Goal: Transaction & Acquisition: Purchase product/service

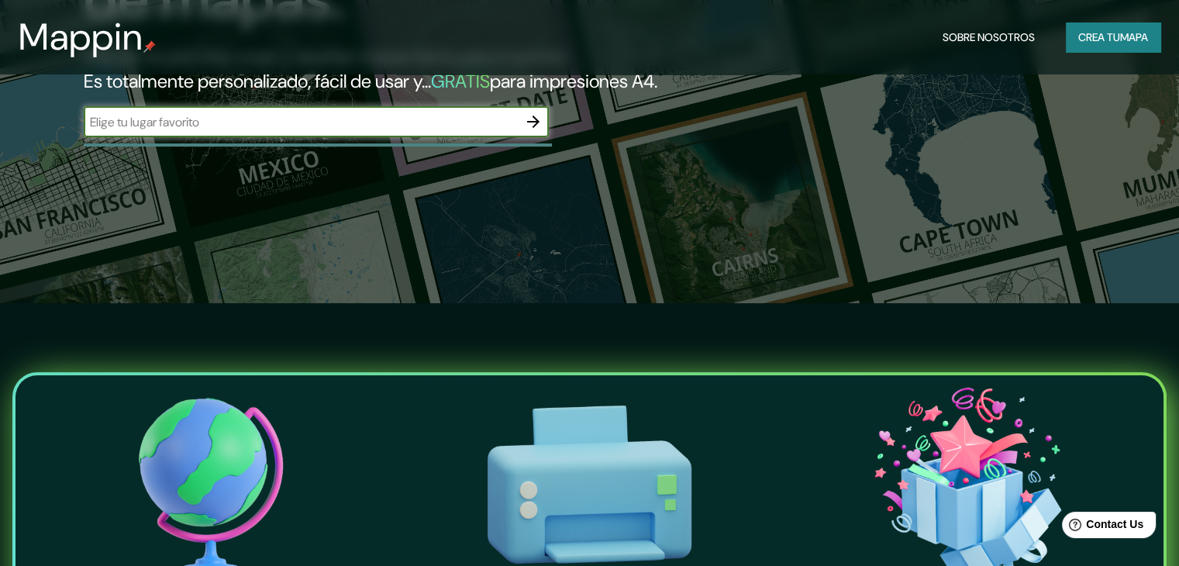
scroll to position [155, 0]
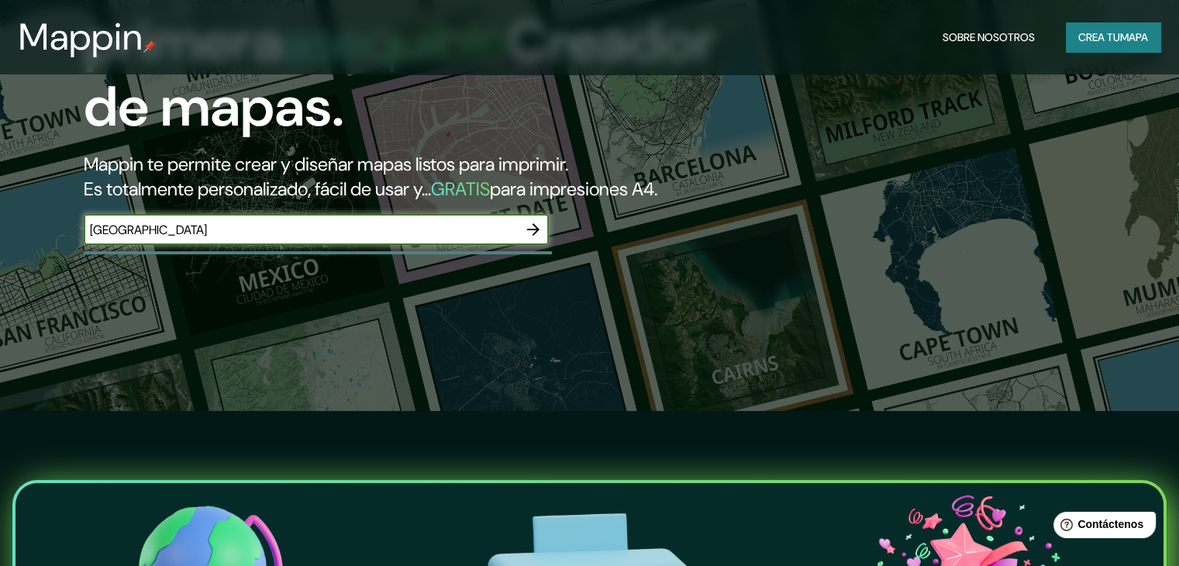
type input "[GEOGRAPHIC_DATA]"
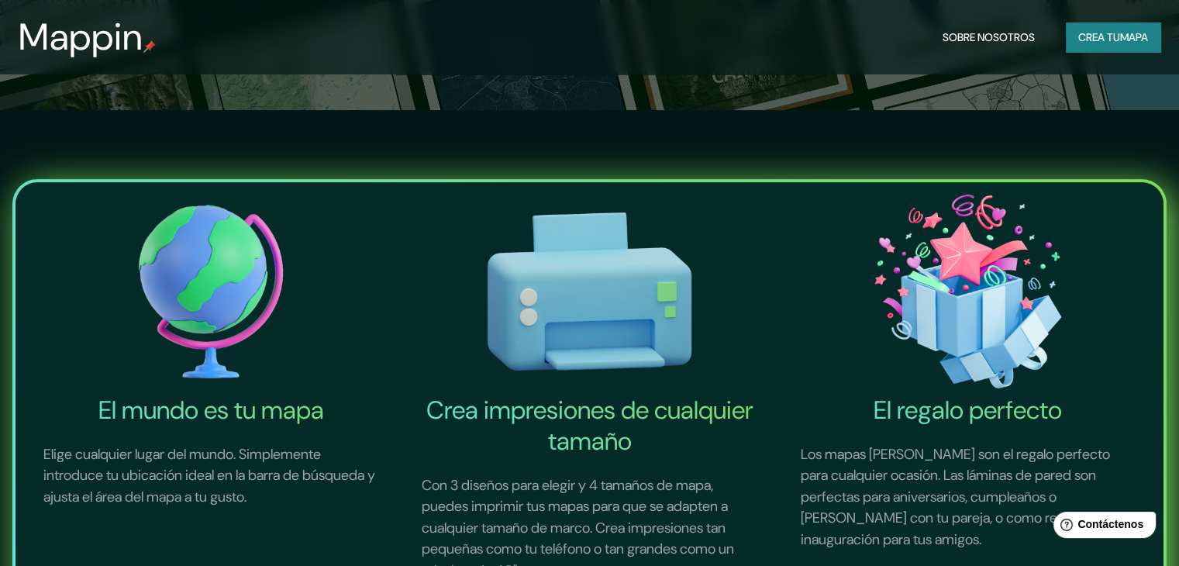
scroll to position [465, 0]
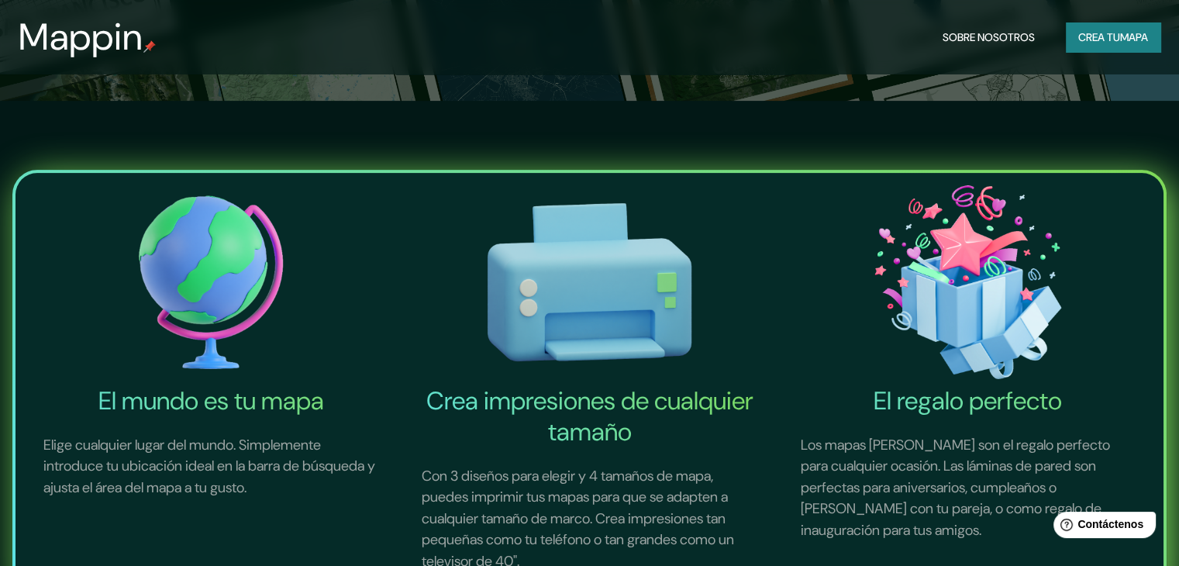
click at [251, 274] on img at bounding box center [211, 282] width 372 height 206
click at [1128, 45] on font "mapa" at bounding box center [1134, 37] width 28 height 20
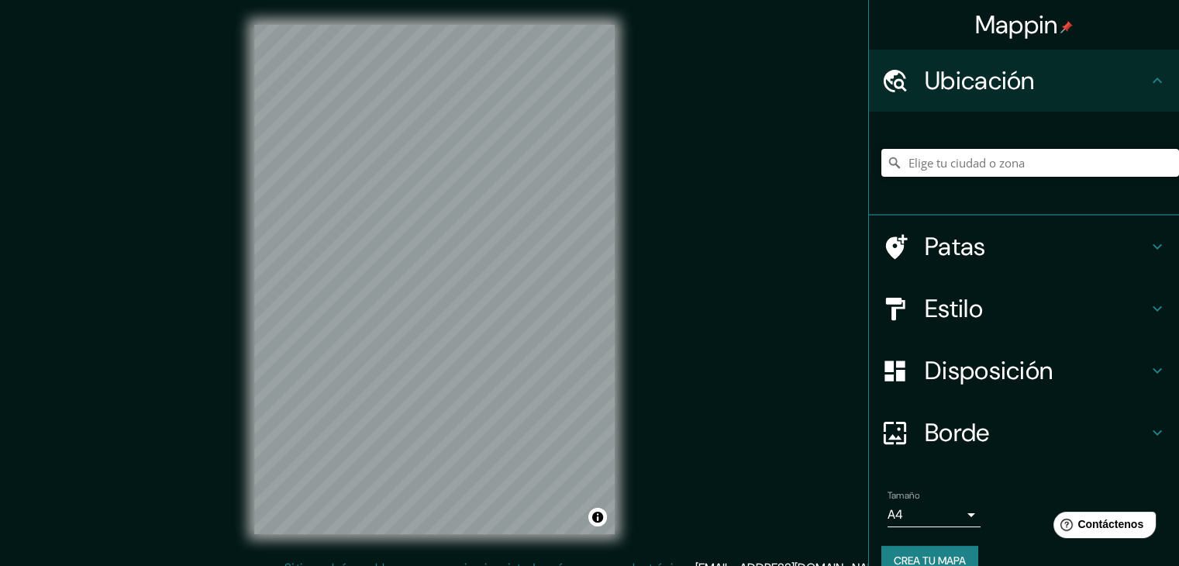
click at [986, 161] on input "Elige tu ciudad o zona" at bounding box center [1030, 163] width 298 height 28
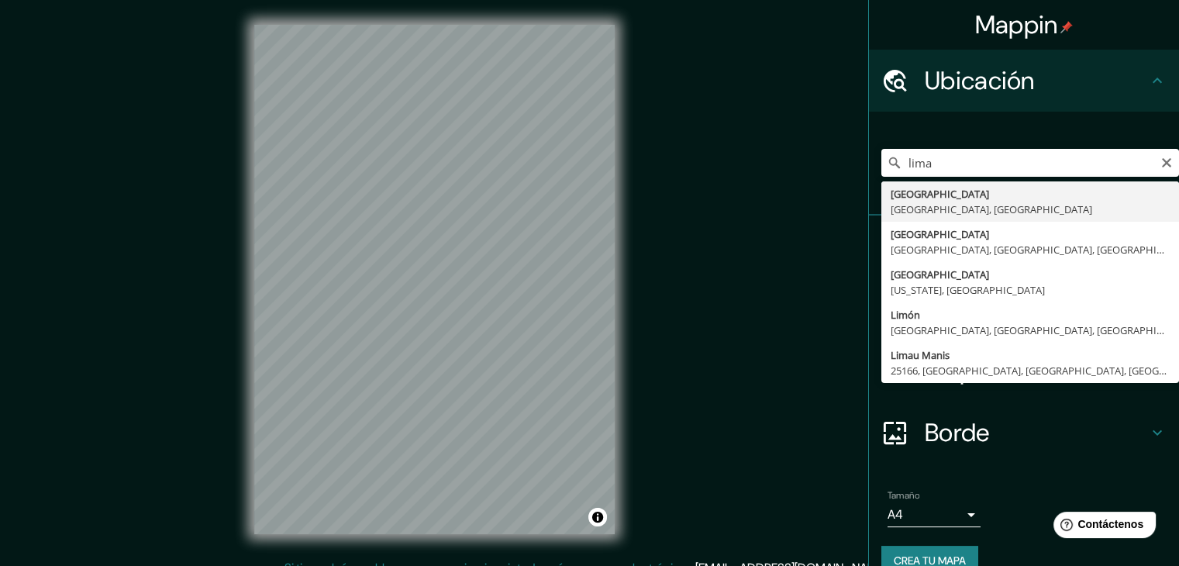
type input "[GEOGRAPHIC_DATA], [GEOGRAPHIC_DATA], [GEOGRAPHIC_DATA]"
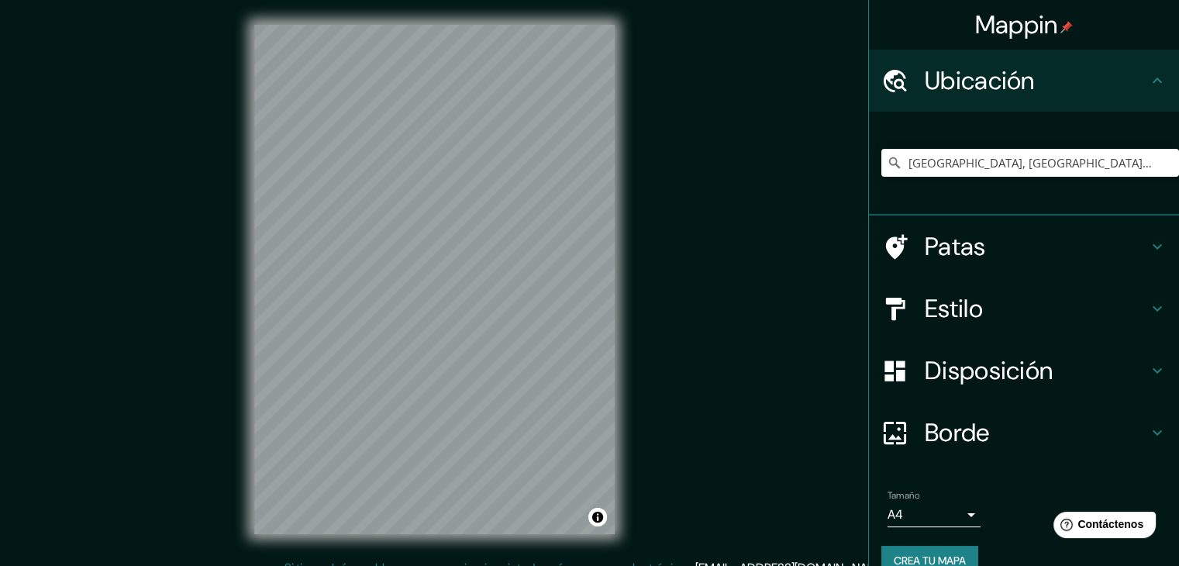
click at [940, 512] on body "Mappin Ubicación [GEOGRAPHIC_DATA], [GEOGRAPHIC_DATA], [GEOGRAPHIC_DATA] Patas …" at bounding box center [589, 283] width 1179 height 566
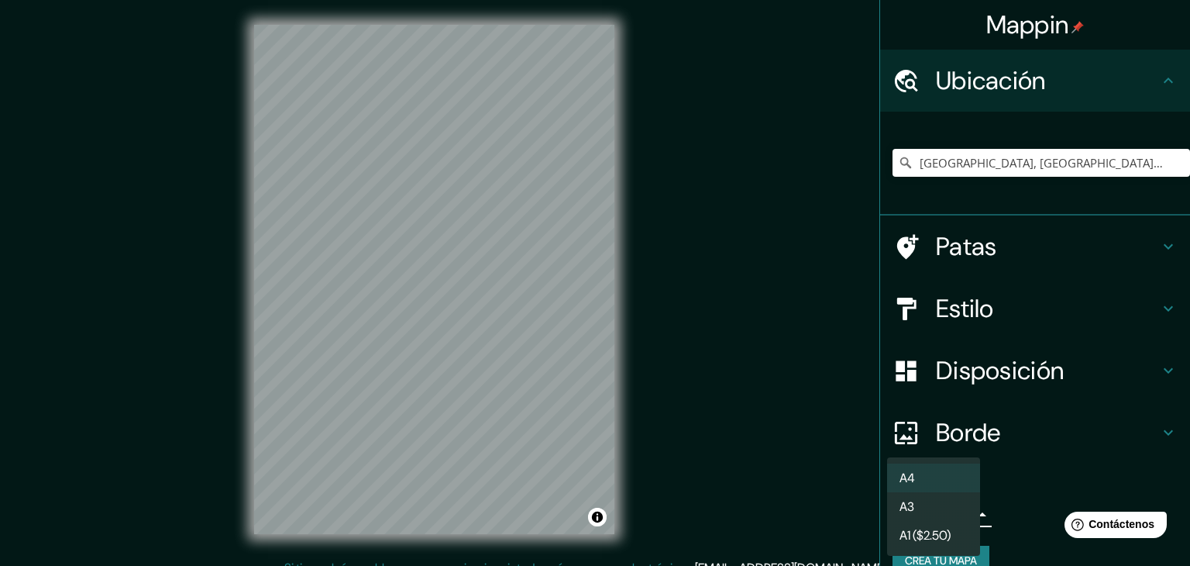
click at [939, 509] on li "A3" at bounding box center [933, 506] width 93 height 29
type input "a4"
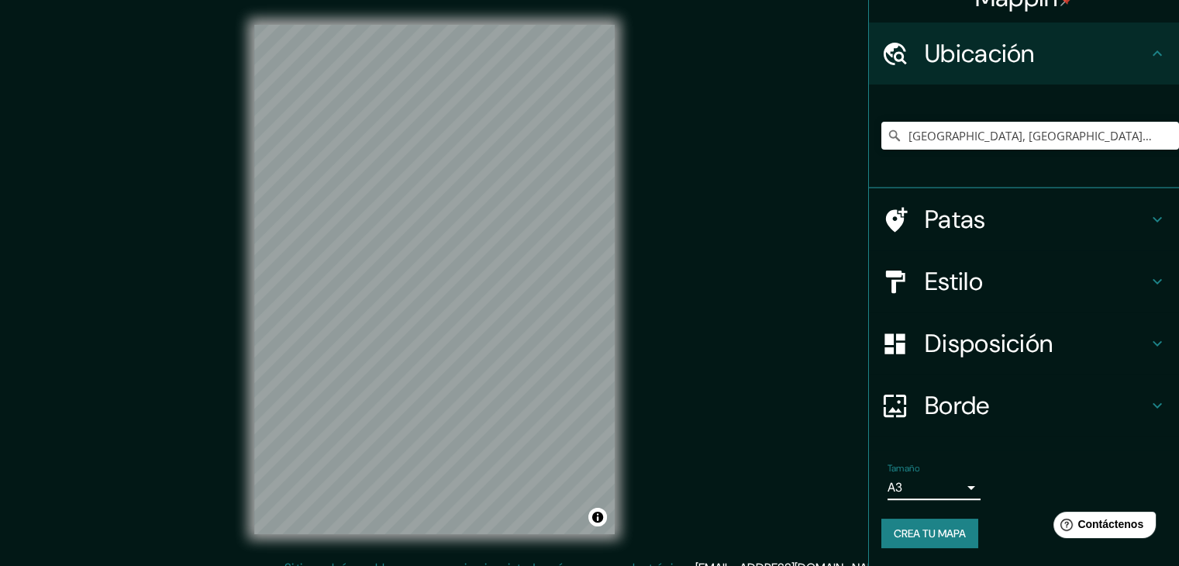
click at [976, 354] on font "Disposición" at bounding box center [988, 343] width 128 height 33
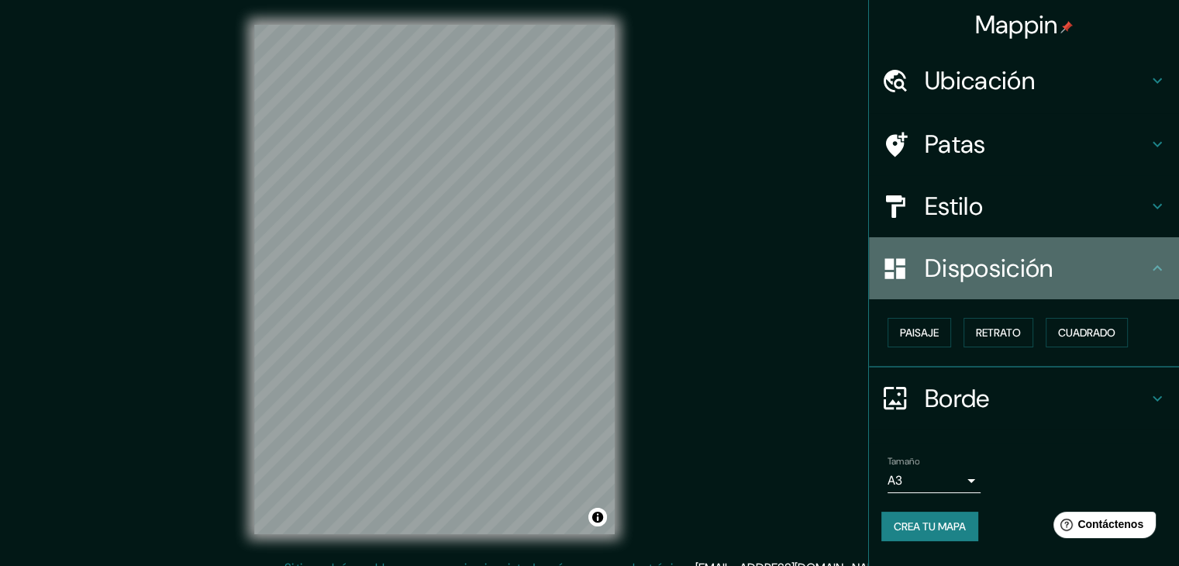
click at [1017, 291] on div "Disposición" at bounding box center [1024, 268] width 310 height 62
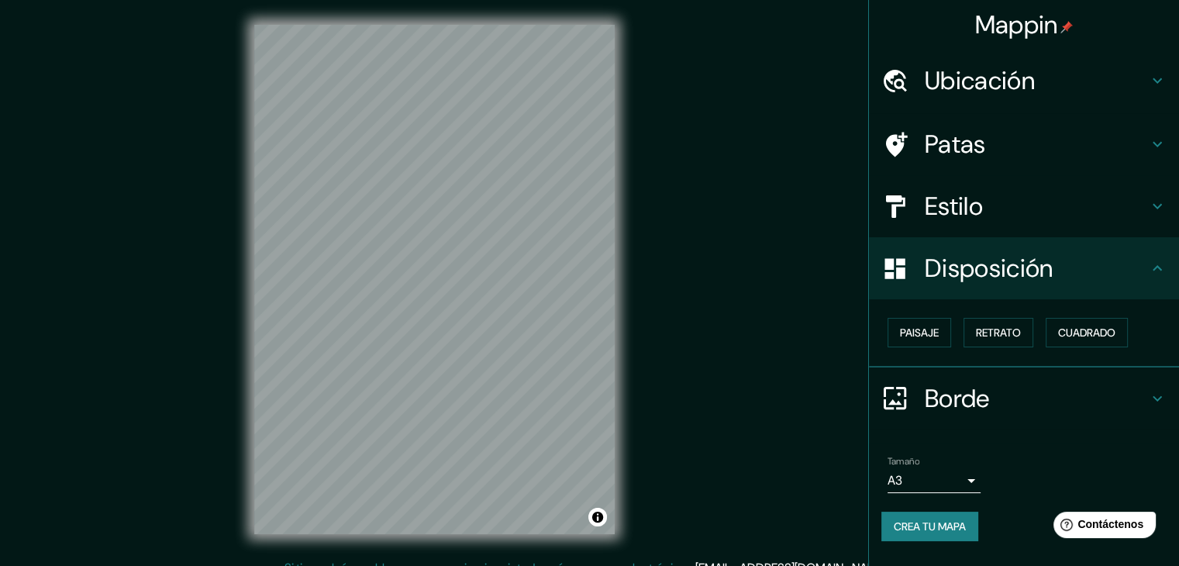
click at [1004, 210] on h4 "Estilo" at bounding box center [1035, 206] width 223 height 31
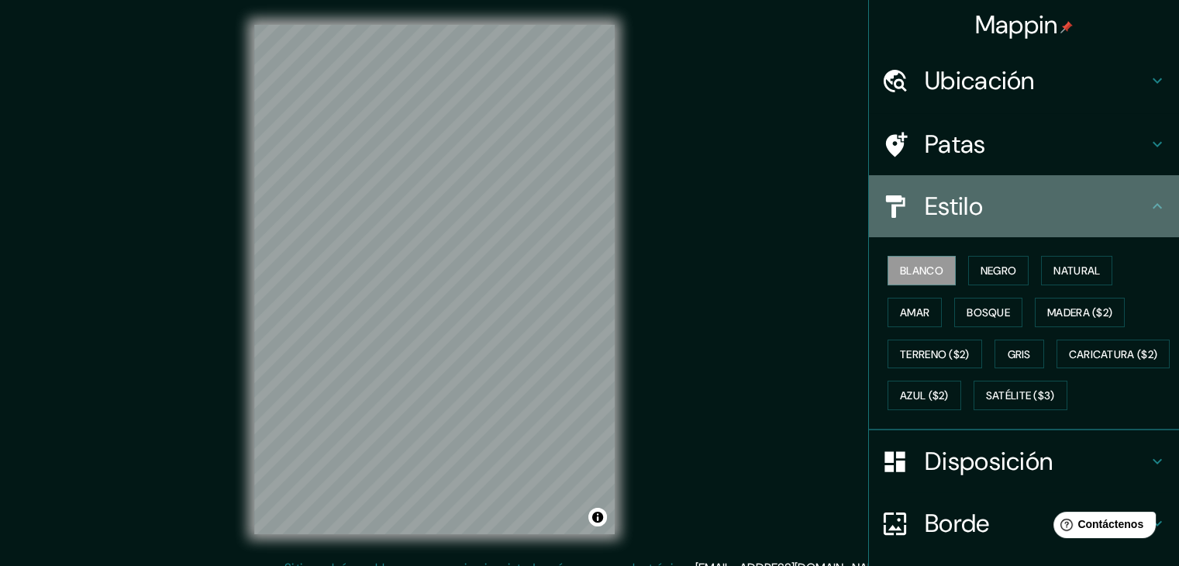
click at [1004, 210] on h4 "Estilo" at bounding box center [1035, 206] width 223 height 31
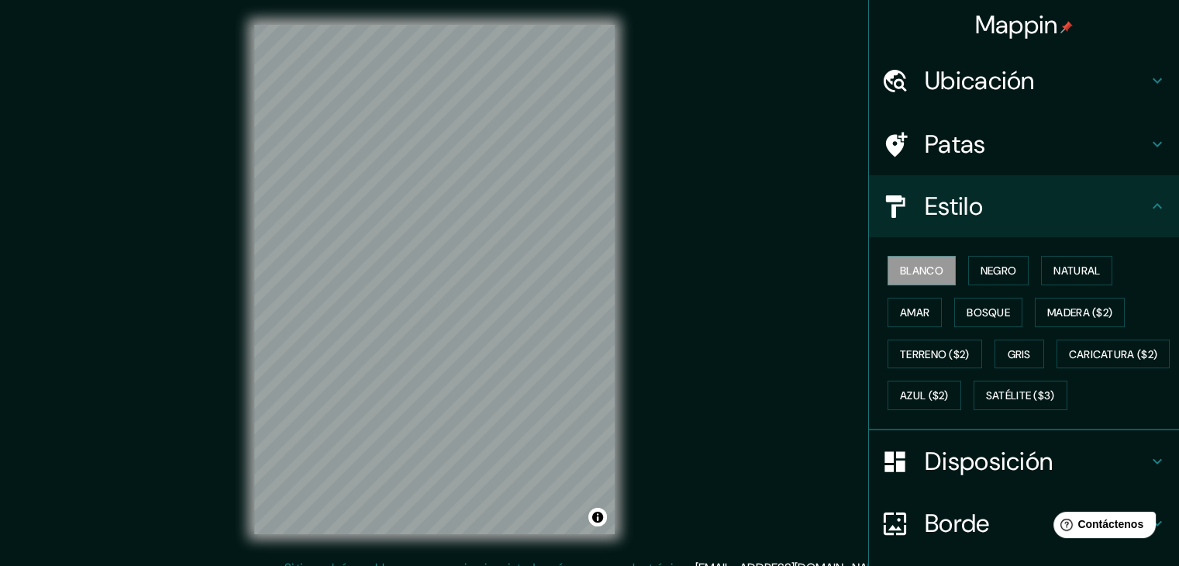
click at [960, 140] on font "Patas" at bounding box center [954, 144] width 61 height 33
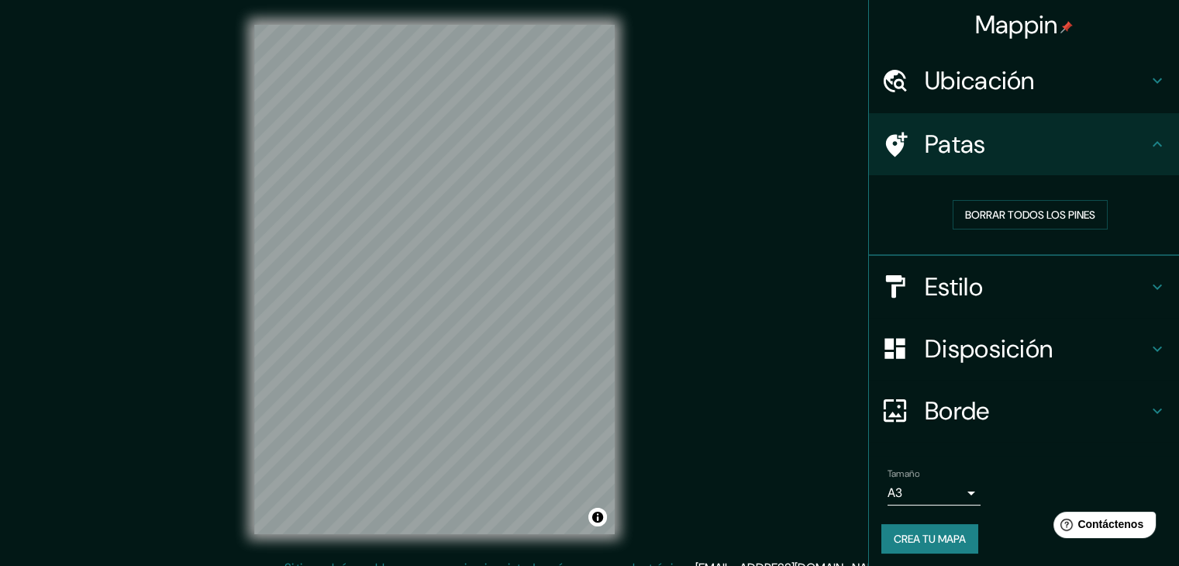
click at [974, 86] on font "Ubicación" at bounding box center [979, 80] width 110 height 33
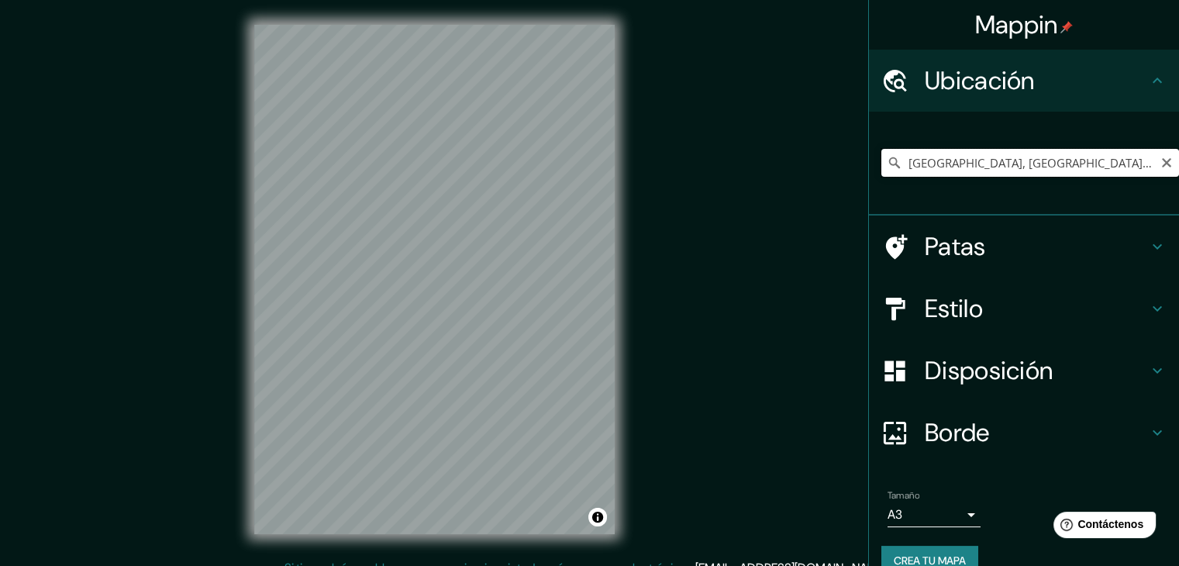
click at [972, 166] on input "[GEOGRAPHIC_DATA], [GEOGRAPHIC_DATA], [GEOGRAPHIC_DATA]" at bounding box center [1030, 163] width 298 height 28
click at [943, 149] on input "Elige tu ciudad o zona" at bounding box center [1030, 163] width 298 height 28
click at [942, 162] on input "Elige tu ciudad o zona" at bounding box center [1030, 163] width 298 height 28
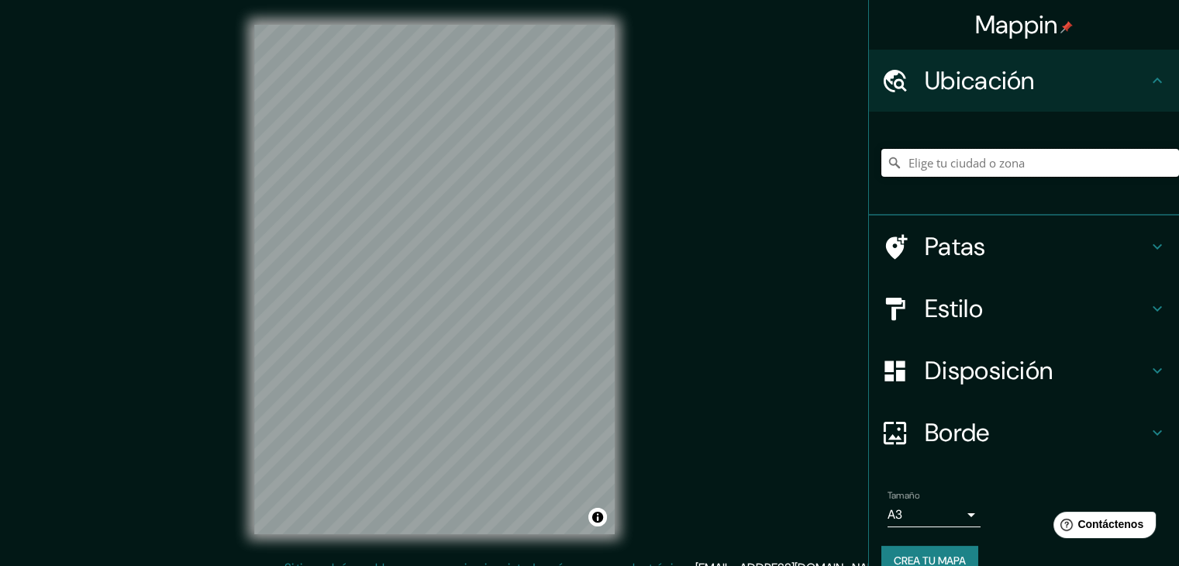
paste input "[GEOGRAPHIC_DATA] [GEOGRAPHIC_DATA][PERSON_NAME]"
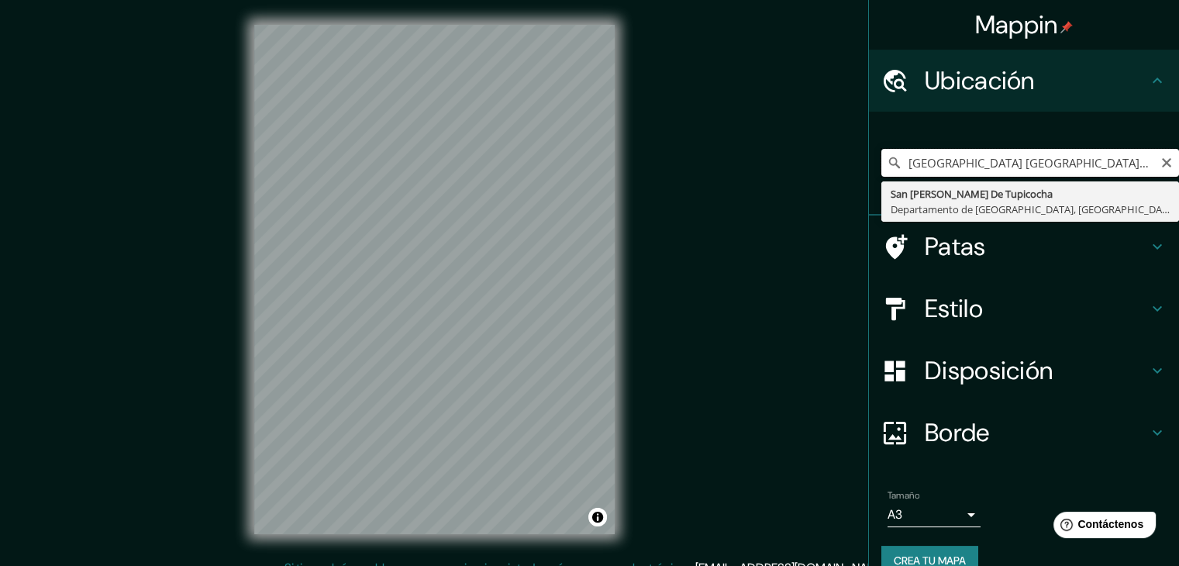
type input "San [PERSON_NAME] De Tupicocha, [GEOGRAPHIC_DATA], [GEOGRAPHIC_DATA]"
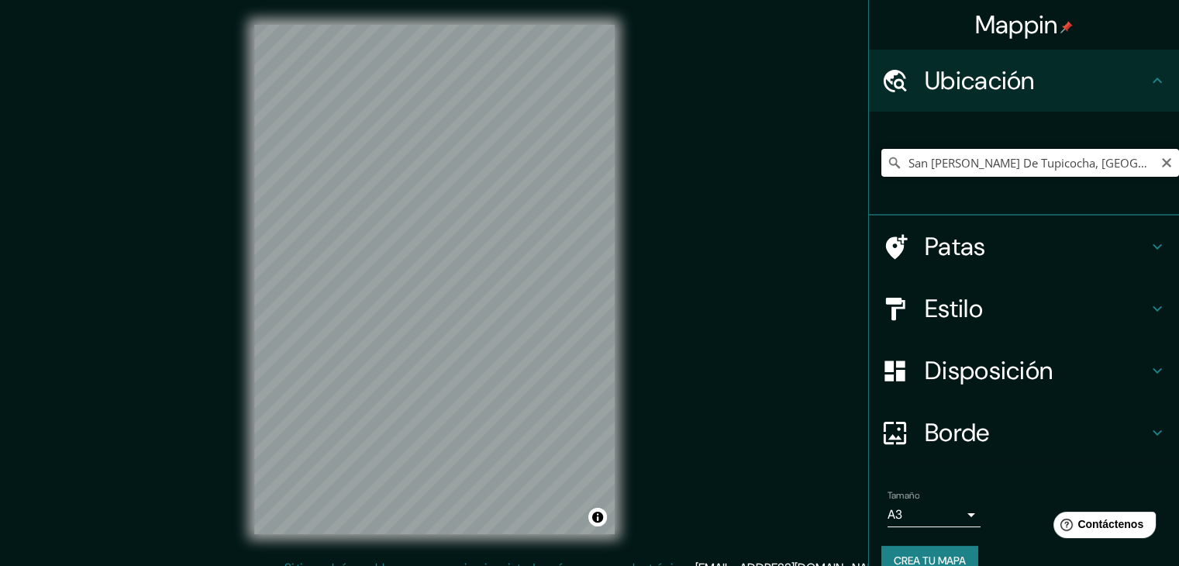
click at [1026, 171] on input "San [PERSON_NAME] De Tupicocha, [GEOGRAPHIC_DATA], [GEOGRAPHIC_DATA]" at bounding box center [1030, 163] width 298 height 28
click at [931, 174] on input "Elige tu ciudad o zona" at bounding box center [1030, 163] width 298 height 28
paste input "[STREET_ADDRESS]"
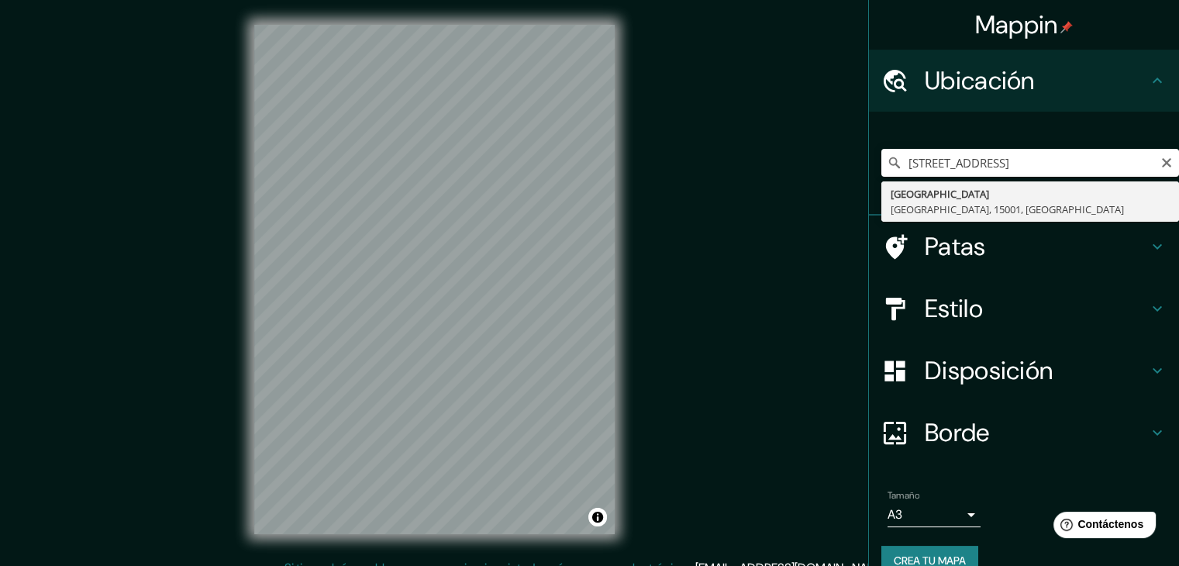
type input "[GEOGRAPHIC_DATA], [GEOGRAPHIC_DATA], 15001, [GEOGRAPHIC_DATA]"
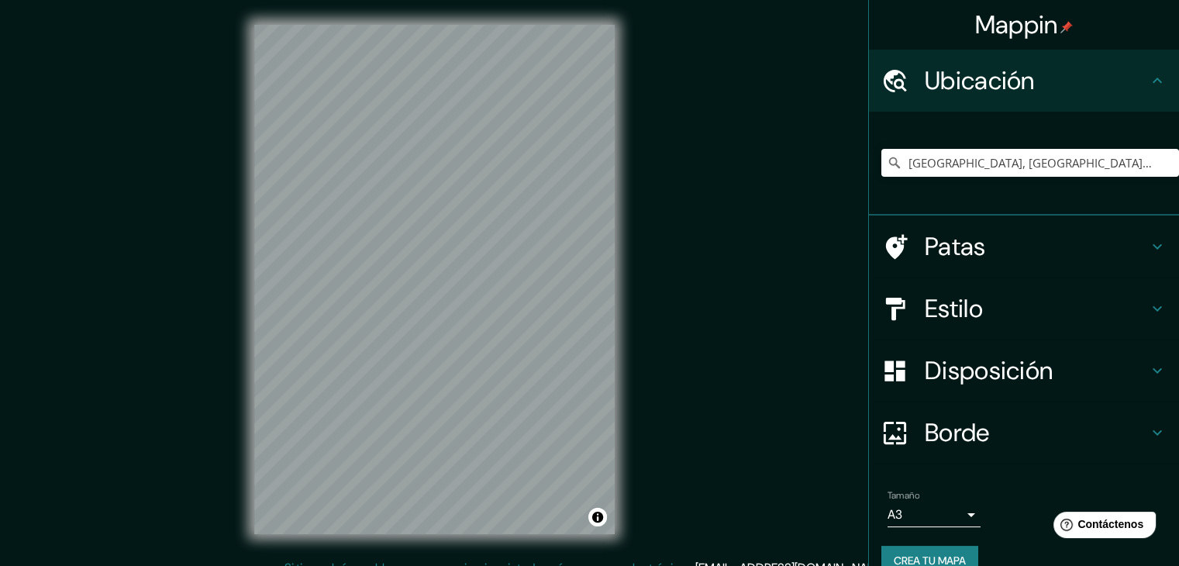
click at [1031, 243] on h4 "Patas" at bounding box center [1035, 246] width 223 height 31
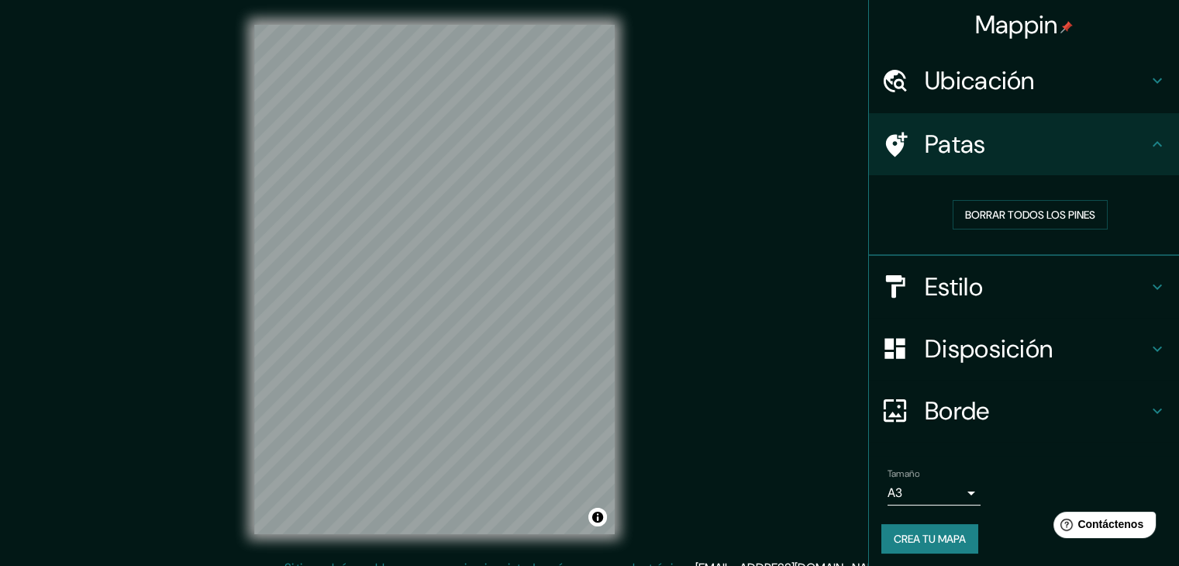
click at [1032, 169] on div "Patas" at bounding box center [1024, 144] width 310 height 62
click at [1073, 102] on div "Ubicación" at bounding box center [1024, 81] width 310 height 62
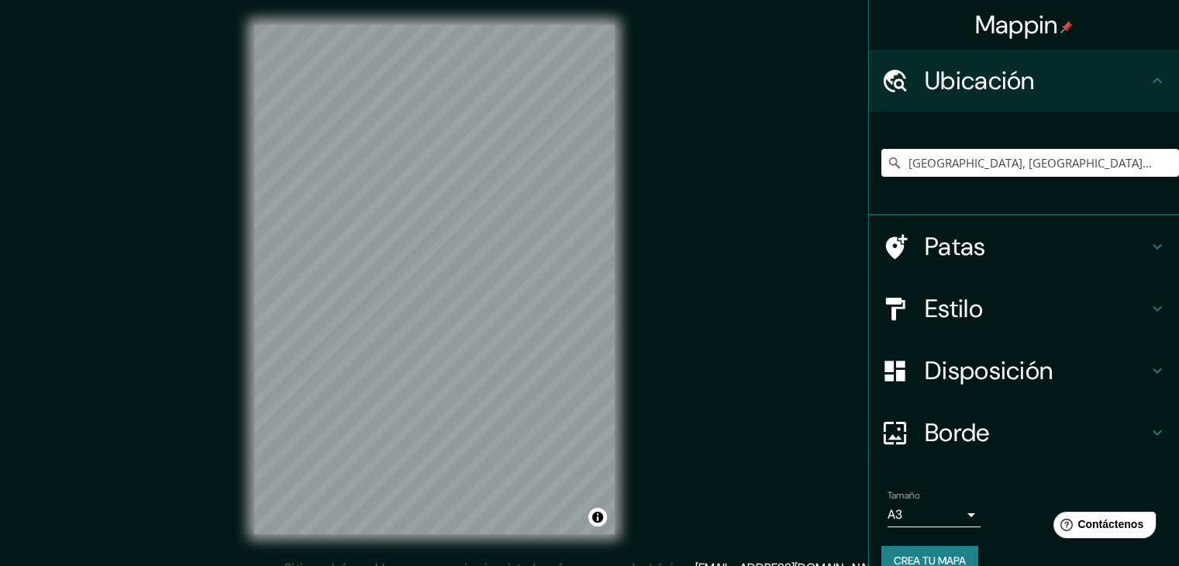
click at [1073, 102] on div "Ubicación" at bounding box center [1024, 81] width 310 height 62
click at [1010, 305] on h4 "Estilo" at bounding box center [1035, 308] width 223 height 31
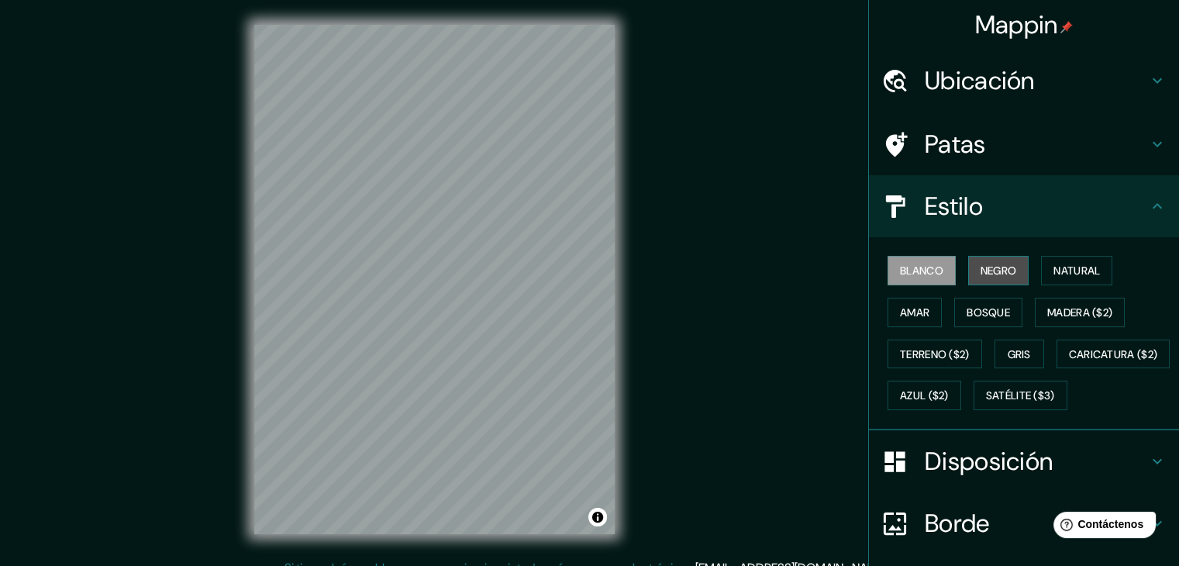
click at [986, 271] on font "Negro" at bounding box center [998, 270] width 36 height 14
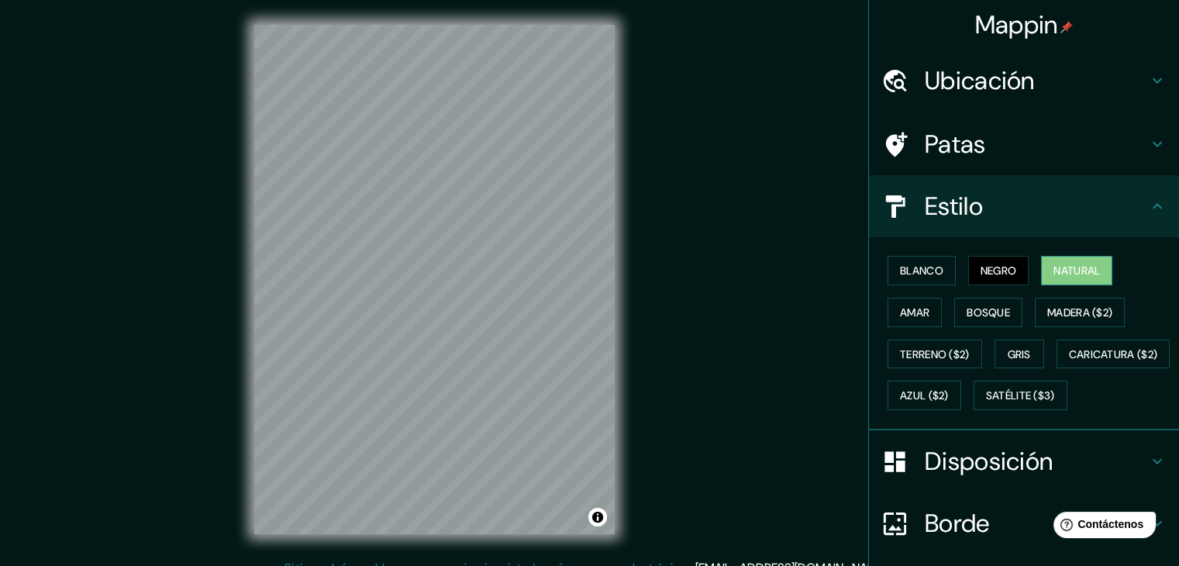
click at [1055, 267] on font "Natural" at bounding box center [1076, 270] width 46 height 14
click at [986, 317] on font "Bosque" at bounding box center [987, 312] width 43 height 14
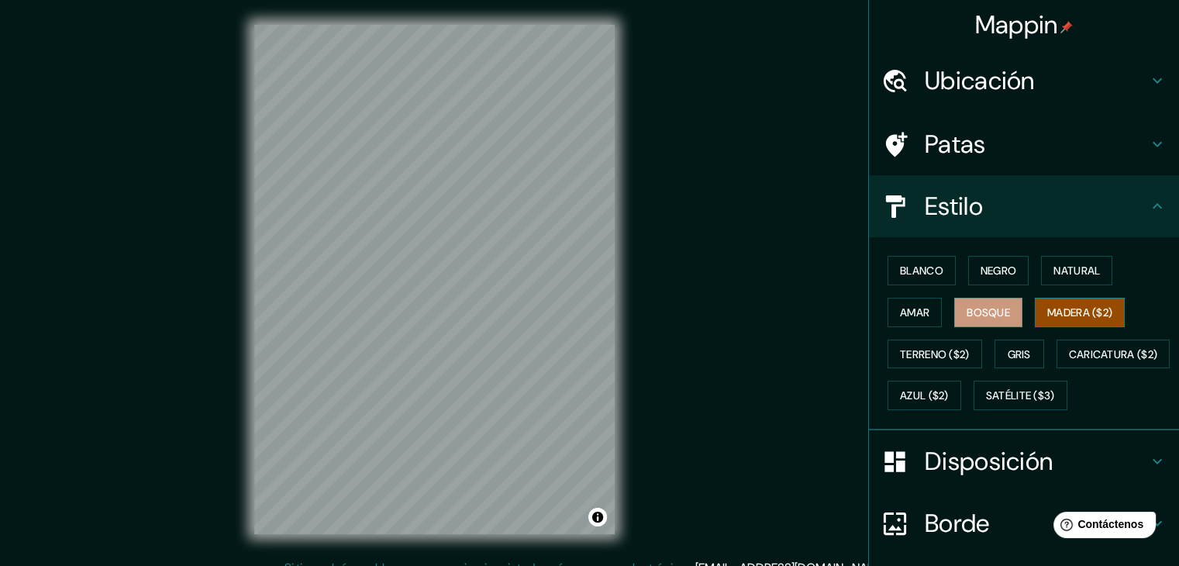
click at [1036, 308] on button "Madera ($2)" at bounding box center [1079, 312] width 90 height 29
click at [900, 317] on font "Amar" at bounding box center [914, 312] width 29 height 14
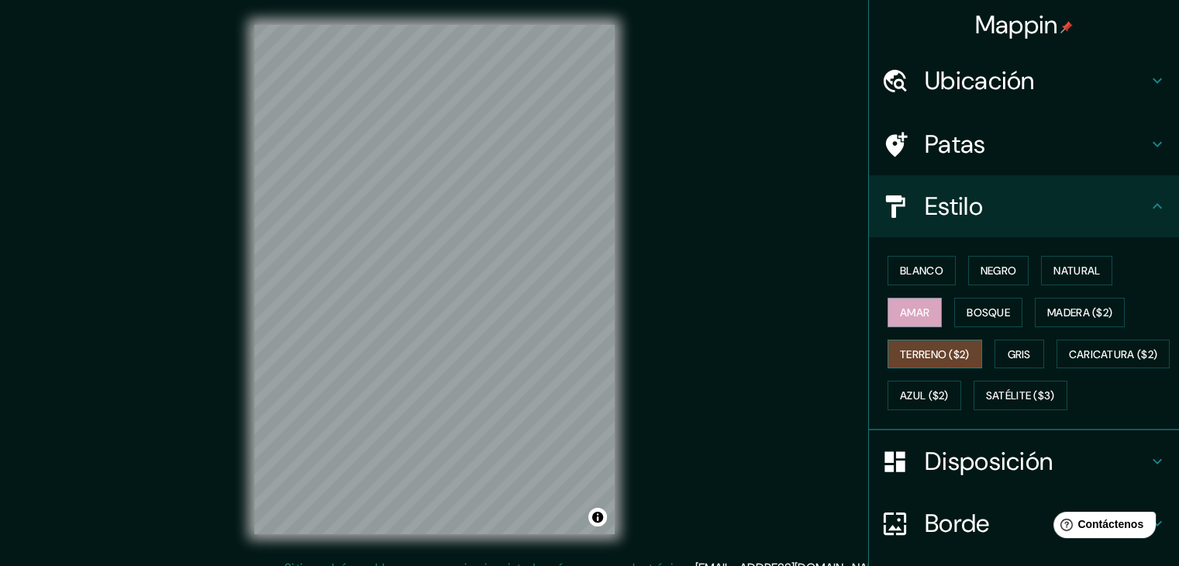
click at [905, 354] on font "Terreno ($2)" at bounding box center [935, 354] width 70 height 14
click at [1007, 359] on font "Gris" at bounding box center [1018, 354] width 23 height 14
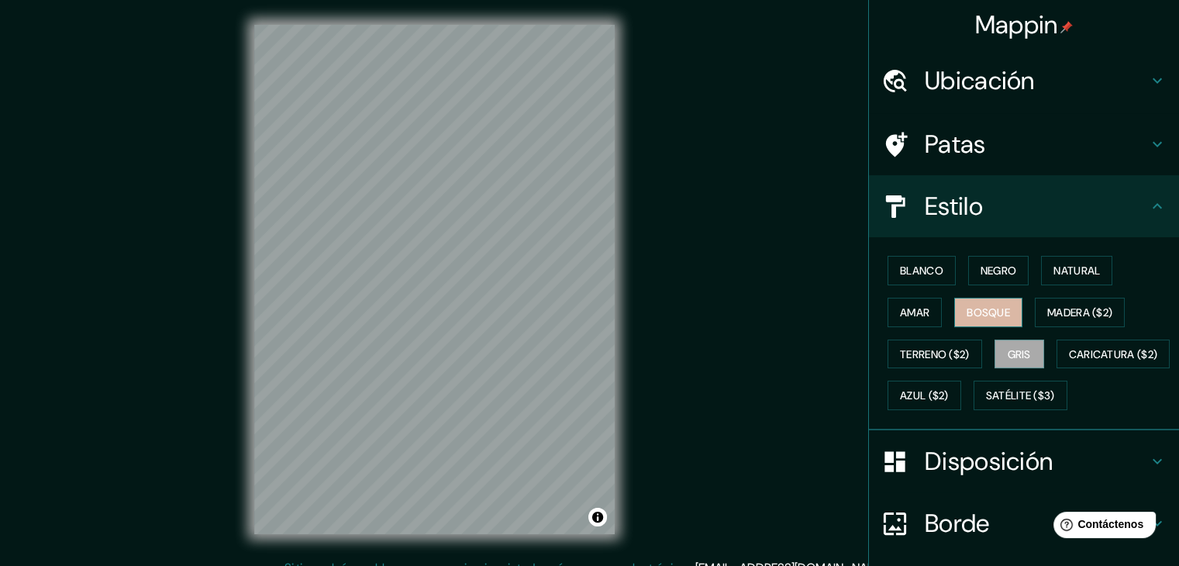
click at [970, 311] on font "Bosque" at bounding box center [987, 312] width 43 height 14
click at [1088, 267] on font "Natural" at bounding box center [1076, 270] width 46 height 14
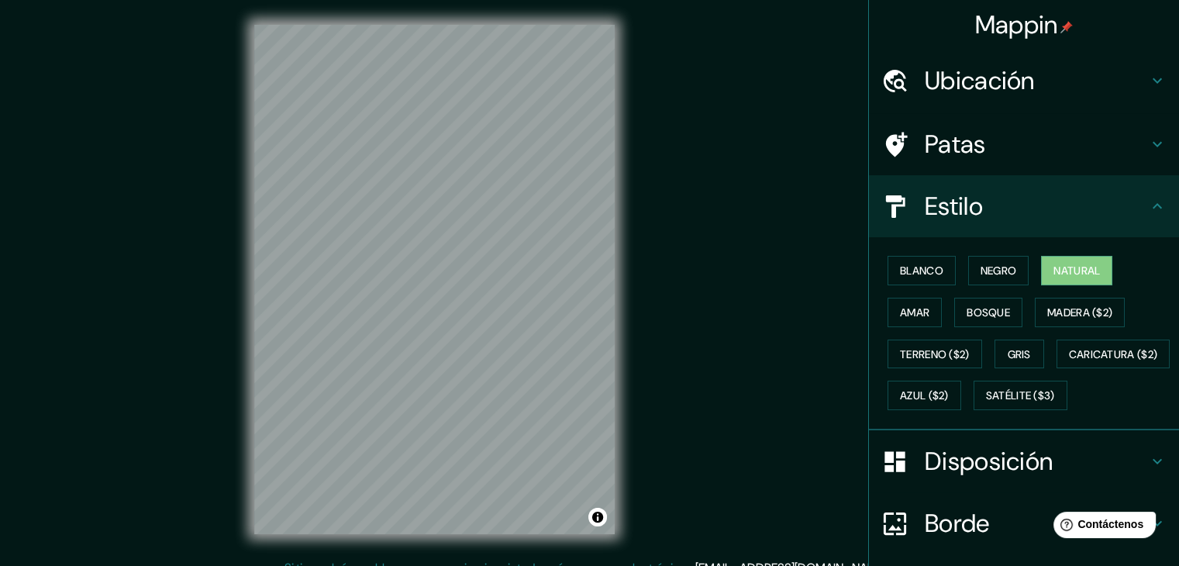
click at [962, 251] on div "Blanco Negro Natural Amar Bosque Madera ($2) Terreno ($2) Gris Caricatura ($2) …" at bounding box center [1030, 333] width 298 height 167
click at [980, 267] on font "Negro" at bounding box center [998, 270] width 36 height 14
click at [887, 311] on button "Amar" at bounding box center [914, 312] width 54 height 29
click at [966, 307] on font "Bosque" at bounding box center [987, 312] width 43 height 14
click at [964, 477] on font "Disposición" at bounding box center [988, 461] width 128 height 33
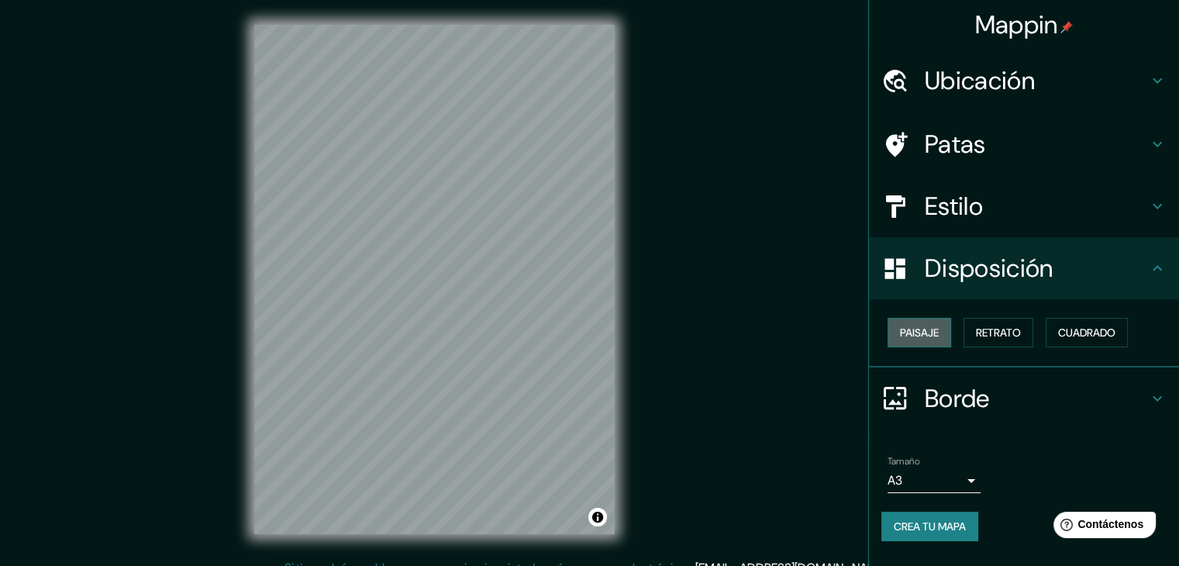
click at [938, 325] on font "Paisaje" at bounding box center [919, 332] width 39 height 14
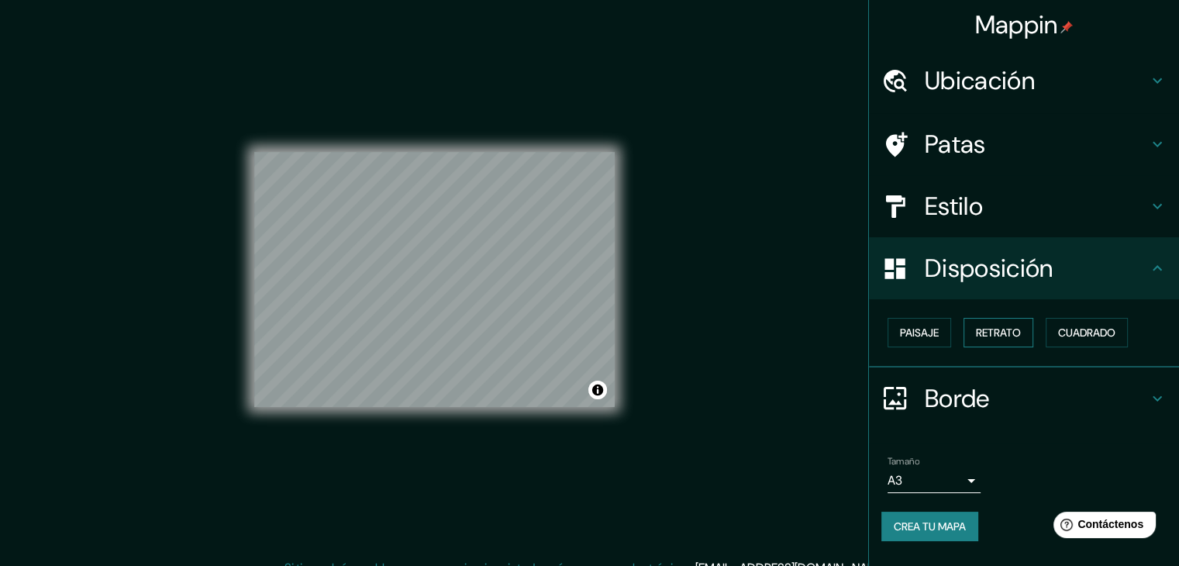
click at [979, 332] on font "Retrato" at bounding box center [998, 332] width 45 height 14
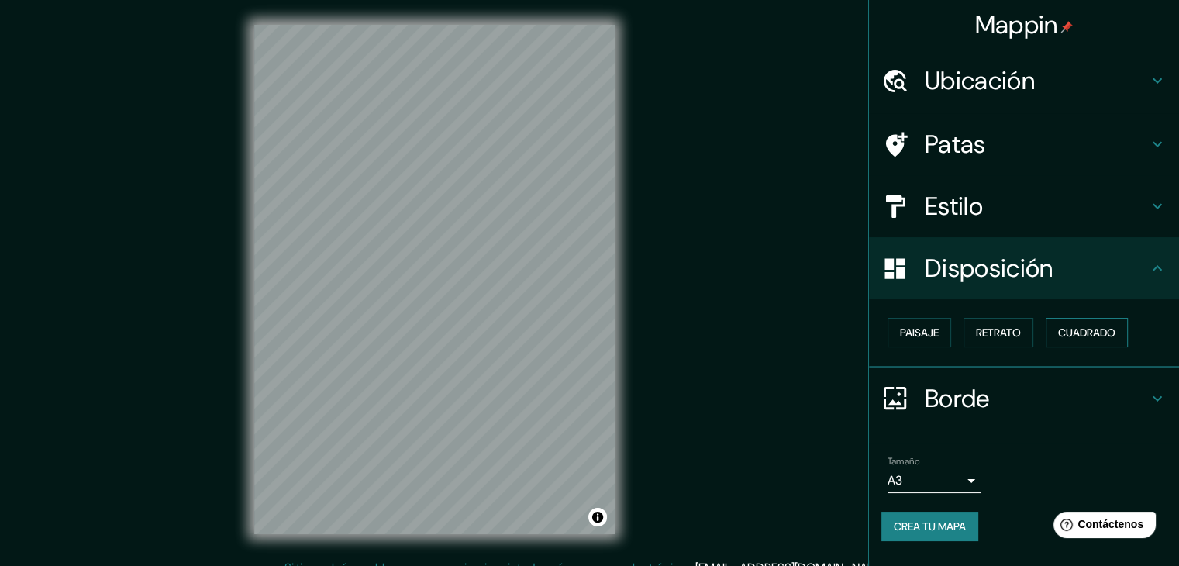
click at [1086, 339] on font "Cuadrado" at bounding box center [1086, 332] width 57 height 14
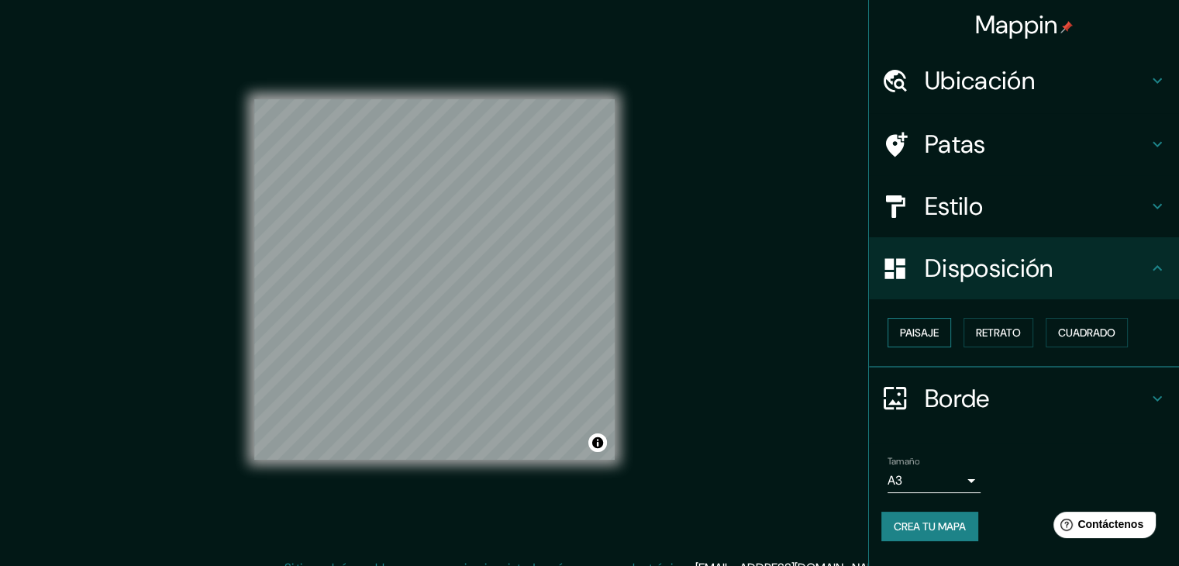
click at [903, 336] on font "Paisaje" at bounding box center [919, 332] width 39 height 14
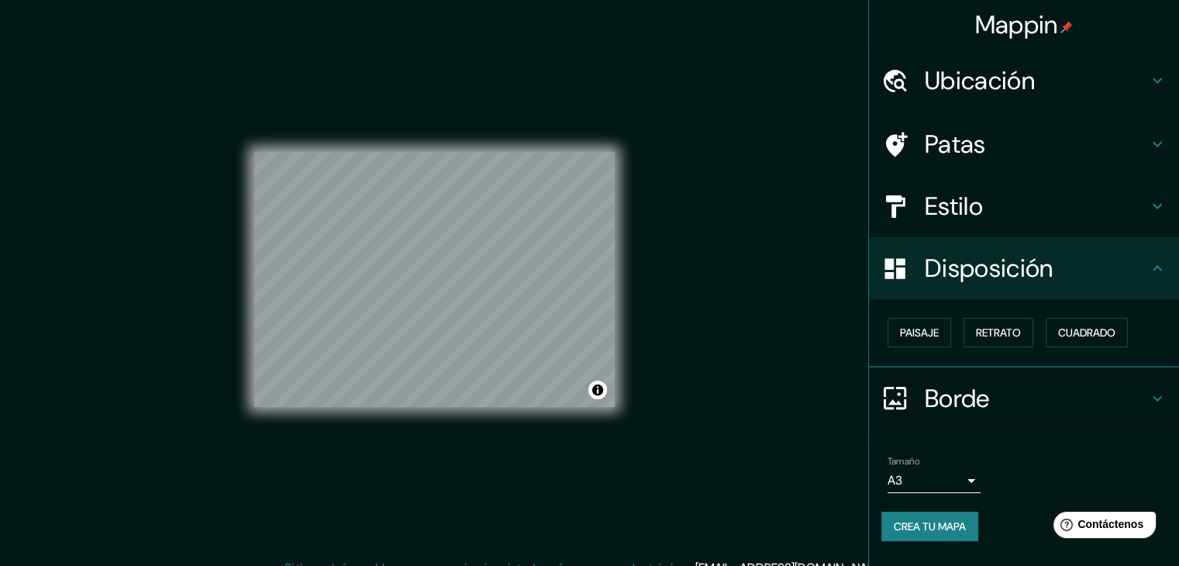
click at [962, 346] on div "Paisaje Retrato Cuadrado" at bounding box center [1030, 332] width 298 height 42
click at [987, 335] on font "Retrato" at bounding box center [998, 332] width 45 height 14
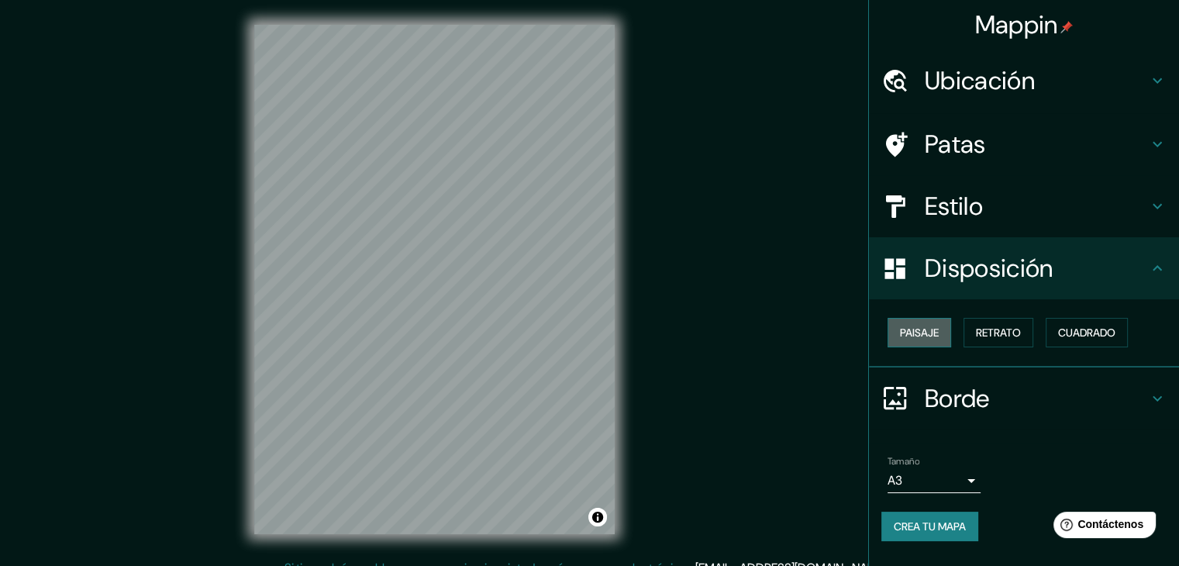
click at [901, 332] on font "Paisaje" at bounding box center [919, 332] width 39 height 14
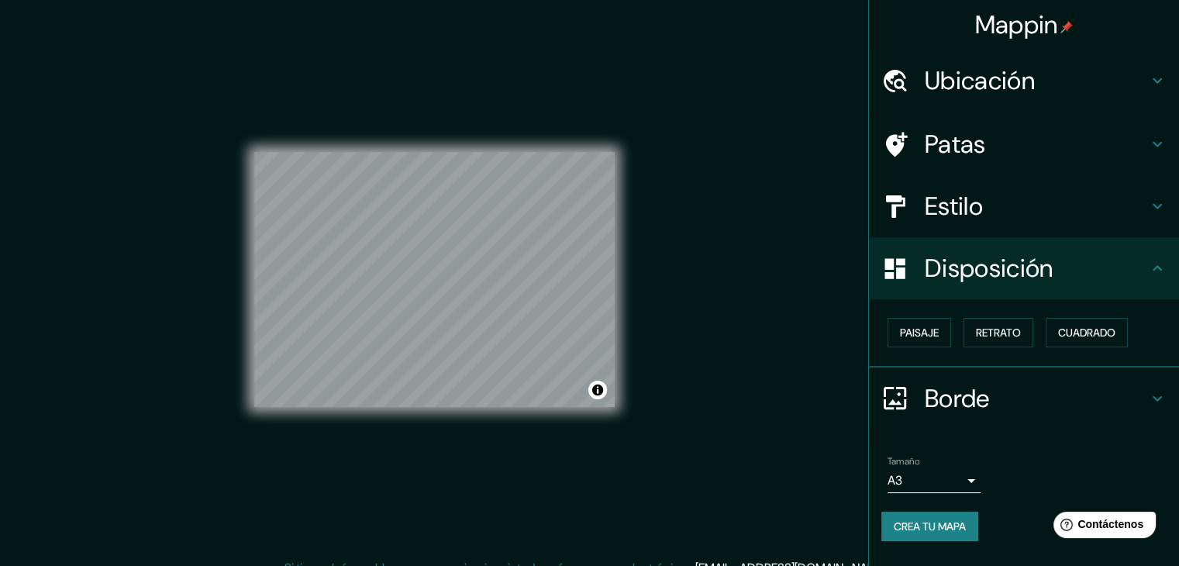
click at [1100, 346] on div "Paisaje Retrato Cuadrado" at bounding box center [1030, 332] width 298 height 42
click at [1086, 324] on font "Cuadrado" at bounding box center [1086, 332] width 57 height 20
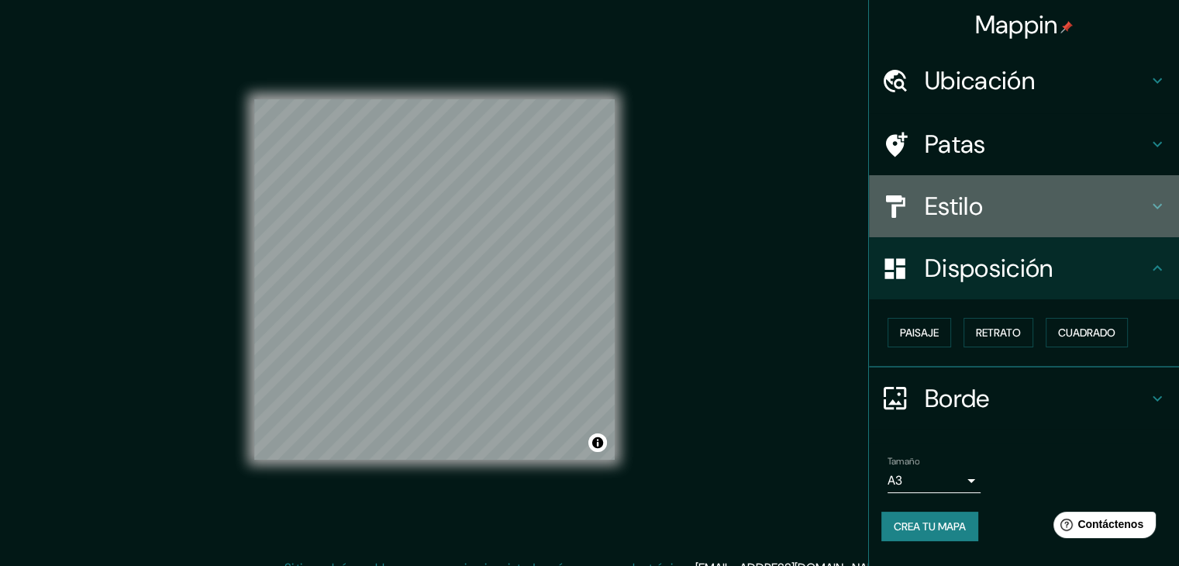
click at [1005, 197] on h4 "Estilo" at bounding box center [1035, 206] width 223 height 31
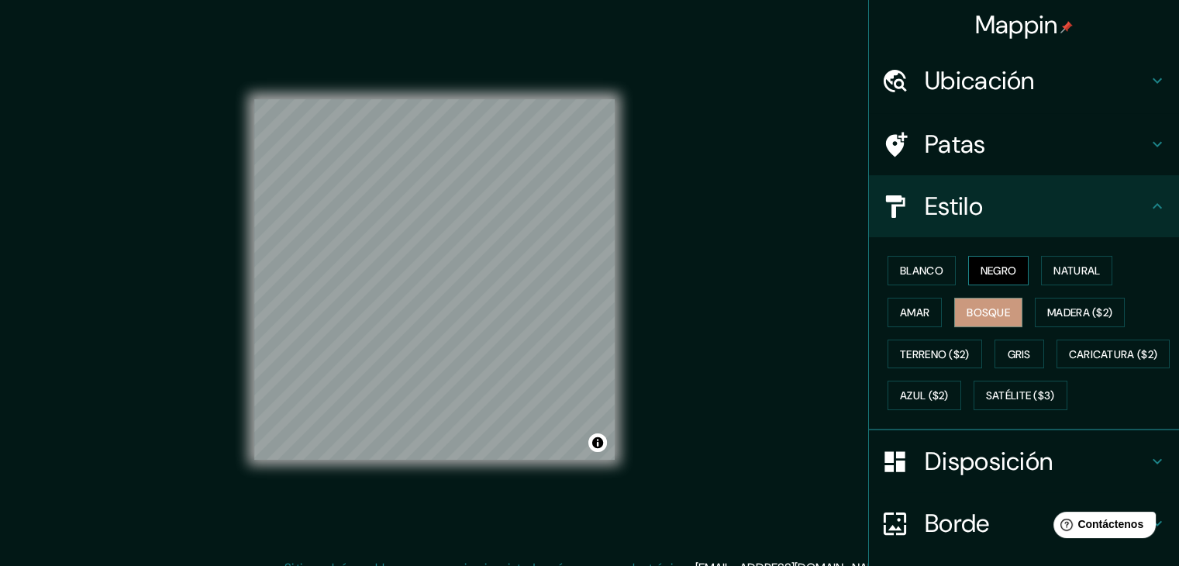
click at [1004, 264] on font "Negro" at bounding box center [998, 270] width 36 height 14
click at [1063, 281] on button "Natural" at bounding box center [1076, 270] width 71 height 29
click at [1005, 318] on button "Bosque" at bounding box center [988, 312] width 68 height 29
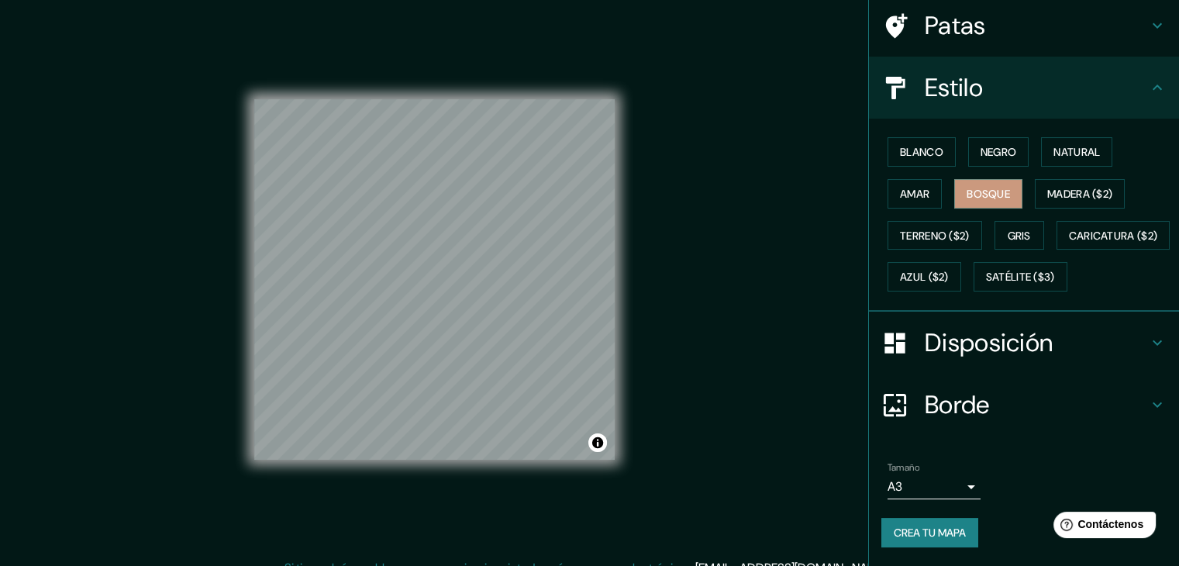
click at [1038, 410] on h4 "Borde" at bounding box center [1035, 404] width 223 height 31
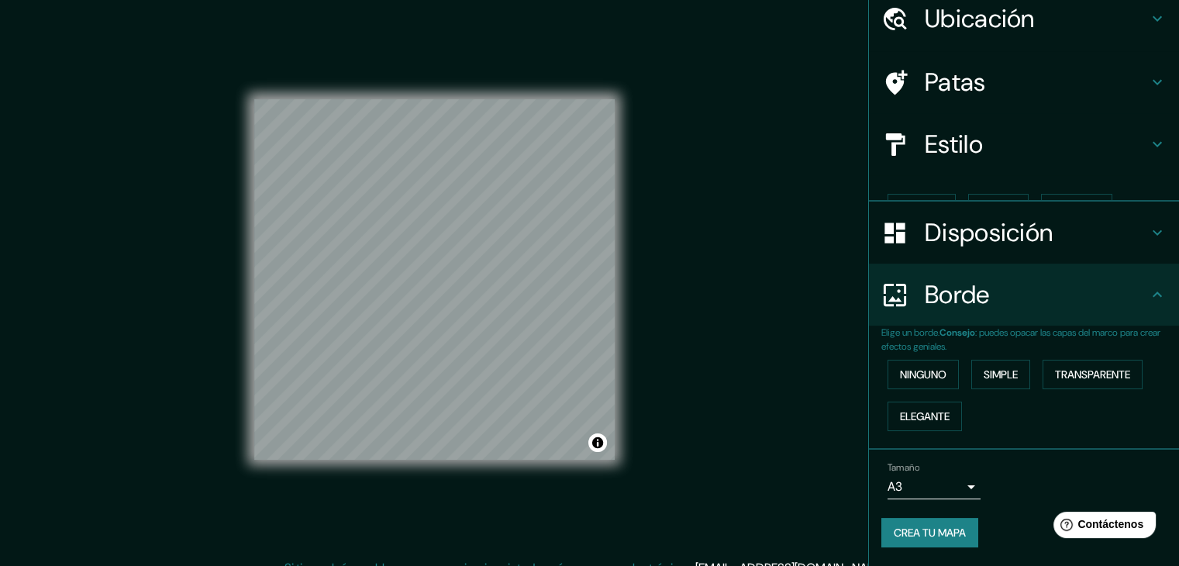
scroll to position [35, 0]
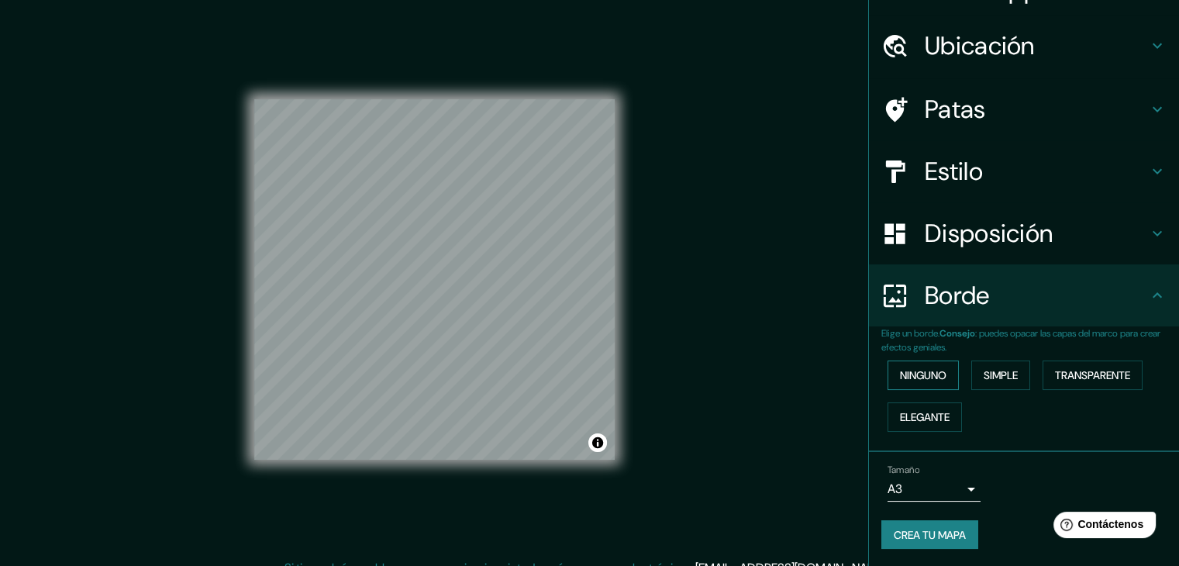
click at [941, 375] on button "Ninguno" at bounding box center [922, 374] width 71 height 29
click at [1010, 370] on font "Simple" at bounding box center [1000, 375] width 34 height 14
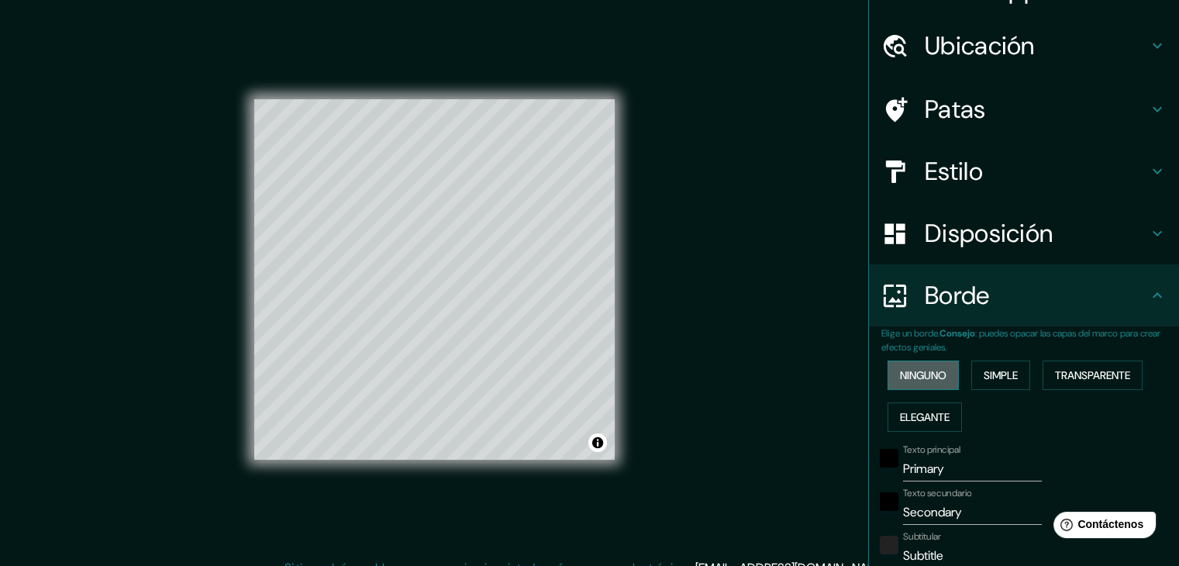
click at [930, 376] on font "Ninguno" at bounding box center [923, 375] width 46 height 14
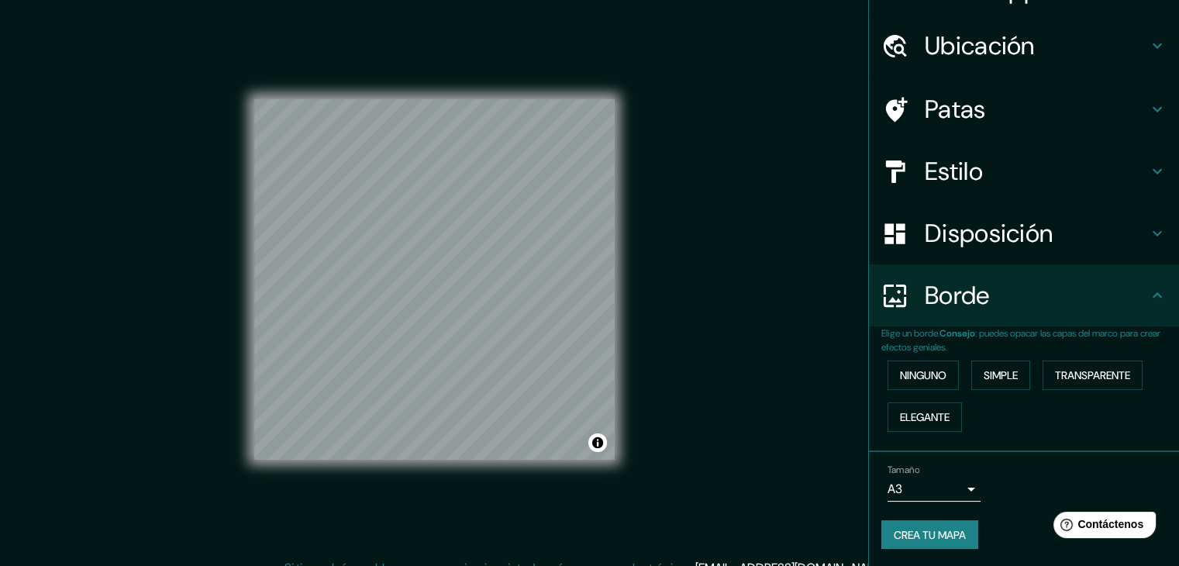
click at [979, 239] on font "Disposición" at bounding box center [988, 233] width 128 height 33
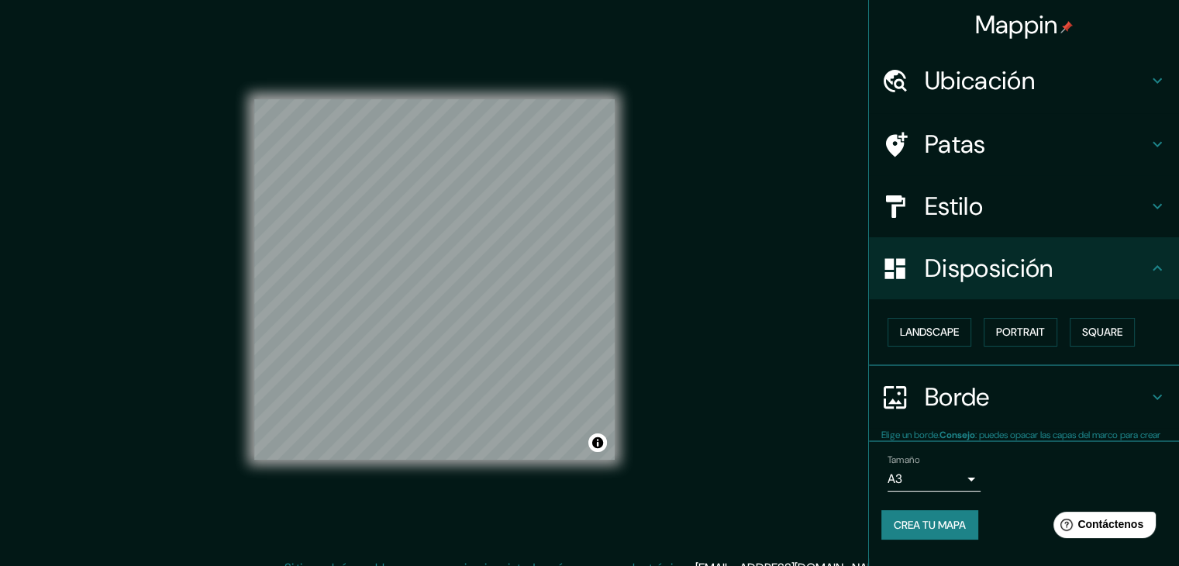
scroll to position [0, 0]
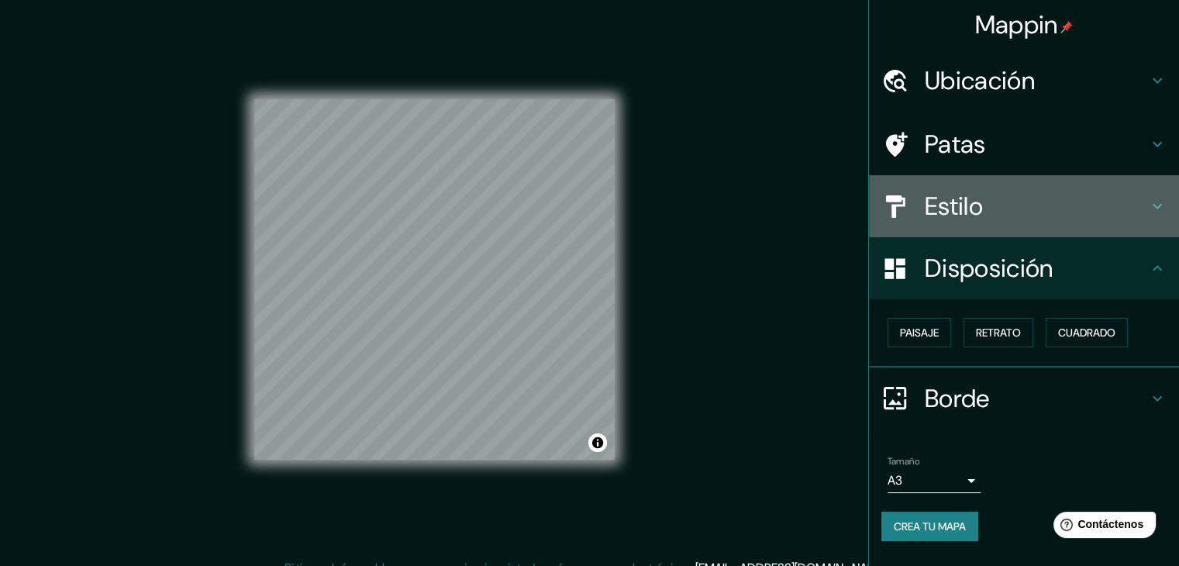
click at [1000, 184] on div "Estilo" at bounding box center [1024, 206] width 310 height 62
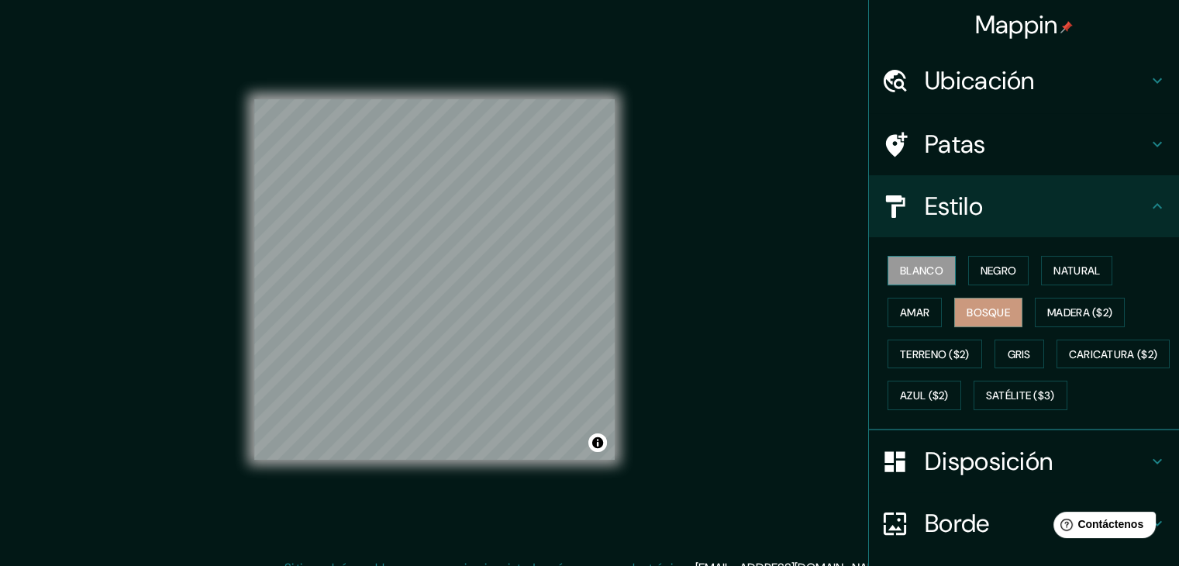
click at [924, 256] on button "Blanco" at bounding box center [921, 270] width 68 height 29
click at [968, 258] on button "Negro" at bounding box center [998, 270] width 61 height 29
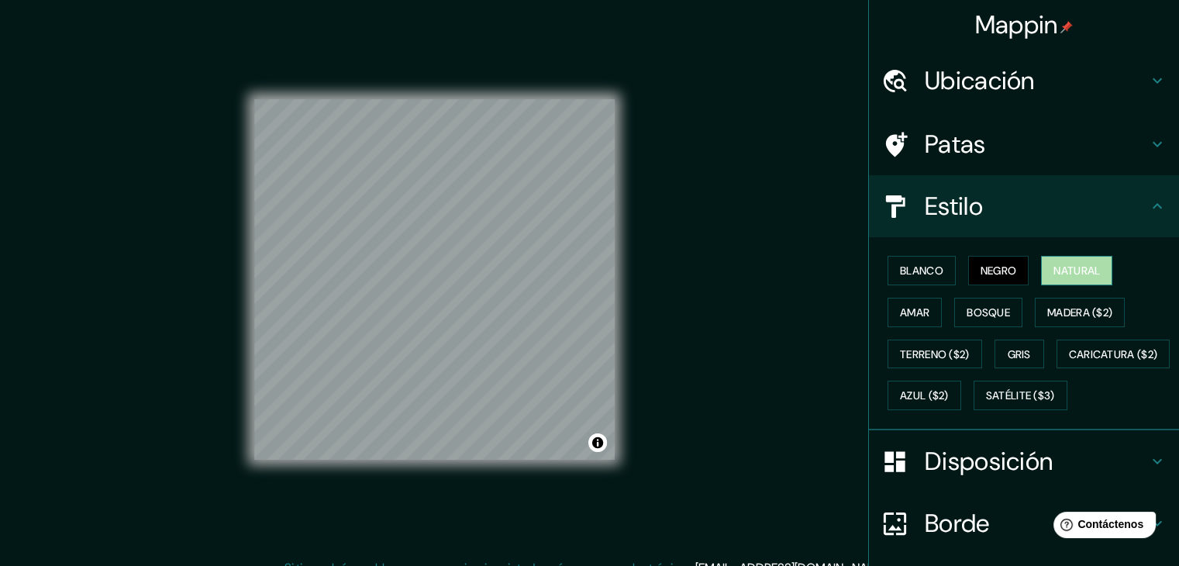
click at [1041, 267] on button "Natural" at bounding box center [1076, 270] width 71 height 29
click at [899, 329] on div "Blanco Negro Natural Amar Bosque Madera ($2) Terreno ($2) Gris Caricatura ($2) …" at bounding box center [1030, 333] width 298 height 167
click at [903, 311] on font "Amar" at bounding box center [914, 312] width 29 height 14
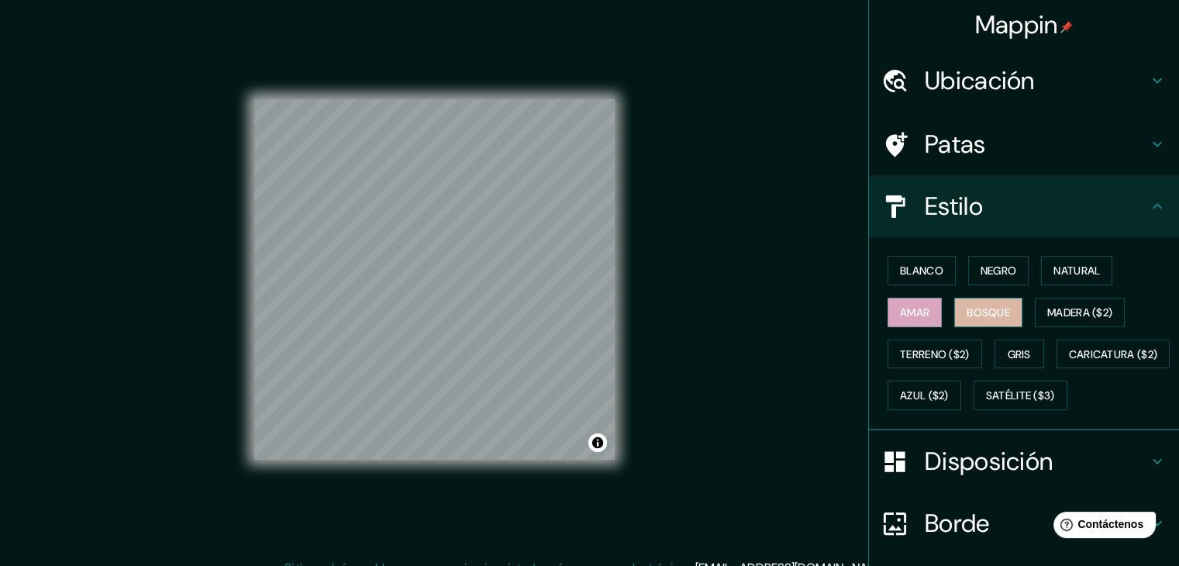
click at [954, 314] on button "Bosque" at bounding box center [988, 312] width 68 height 29
click at [923, 261] on font "Blanco" at bounding box center [921, 270] width 43 height 20
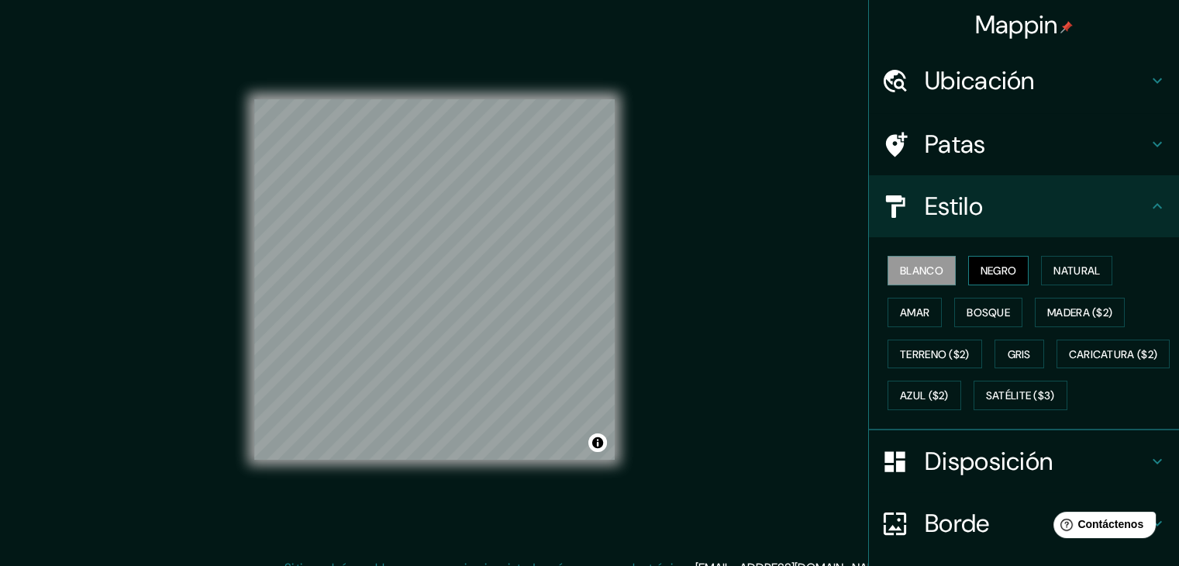
click at [989, 267] on font "Negro" at bounding box center [998, 270] width 36 height 14
click at [1041, 269] on button "Natural" at bounding box center [1076, 270] width 71 height 29
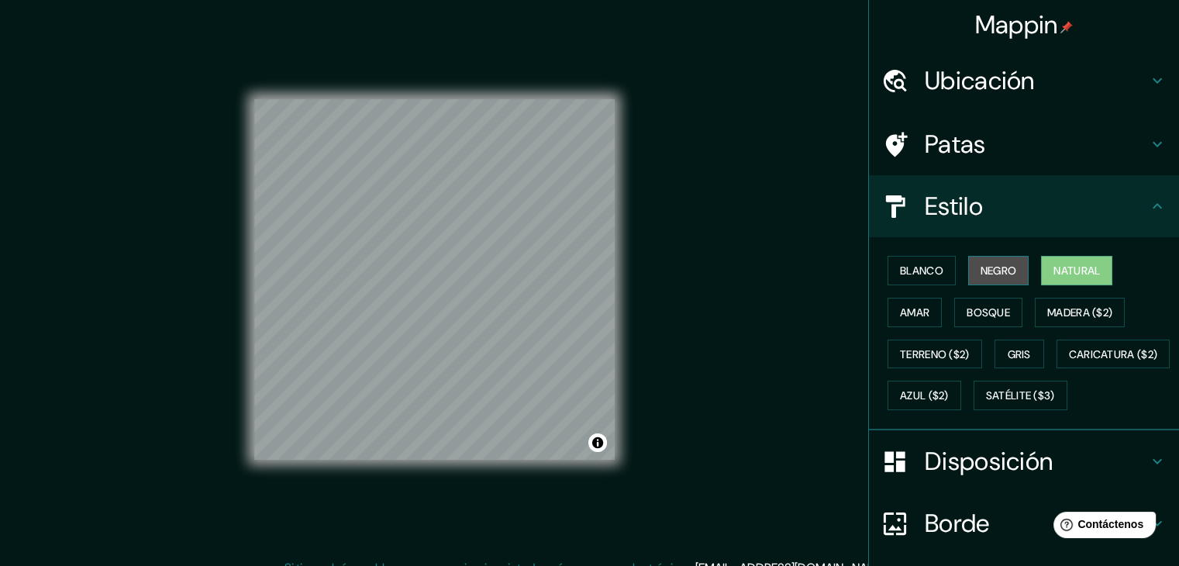
click at [988, 272] on font "Negro" at bounding box center [998, 270] width 36 height 14
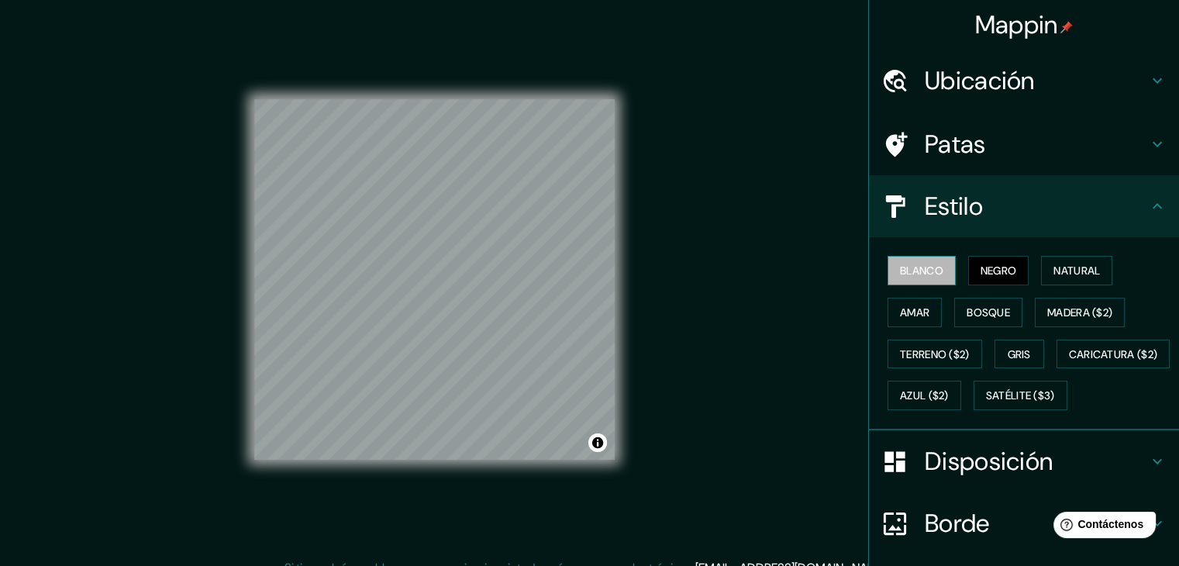
click at [921, 266] on font "Blanco" at bounding box center [921, 270] width 43 height 14
click at [942, 205] on font "Estilo" at bounding box center [953, 206] width 58 height 33
click at [952, 150] on font "Patas" at bounding box center [954, 144] width 61 height 33
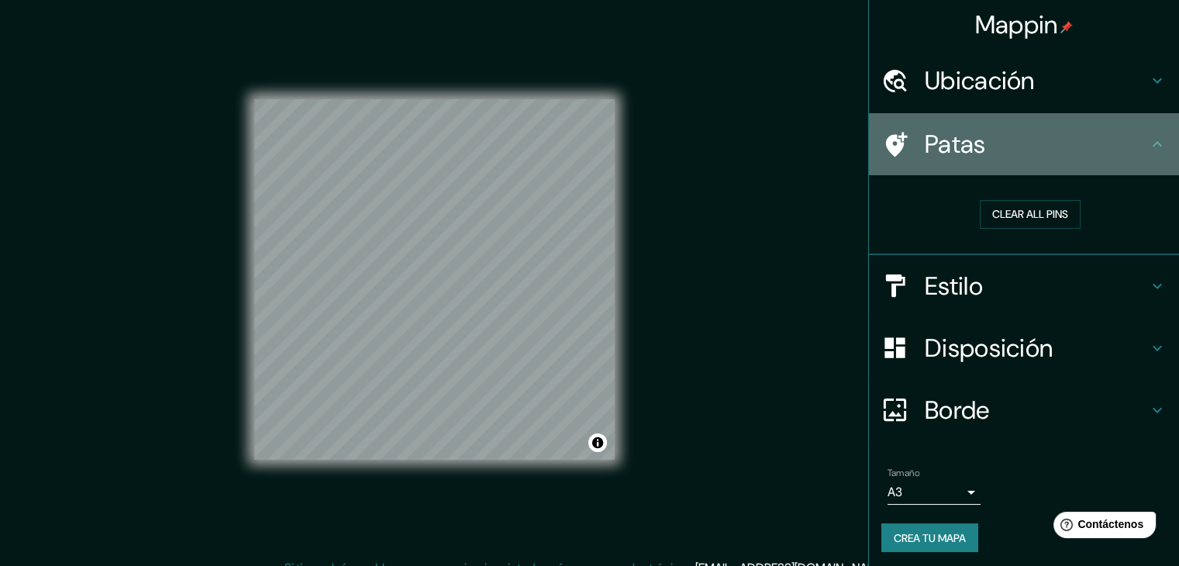
click at [941, 157] on font "Patas" at bounding box center [954, 144] width 61 height 33
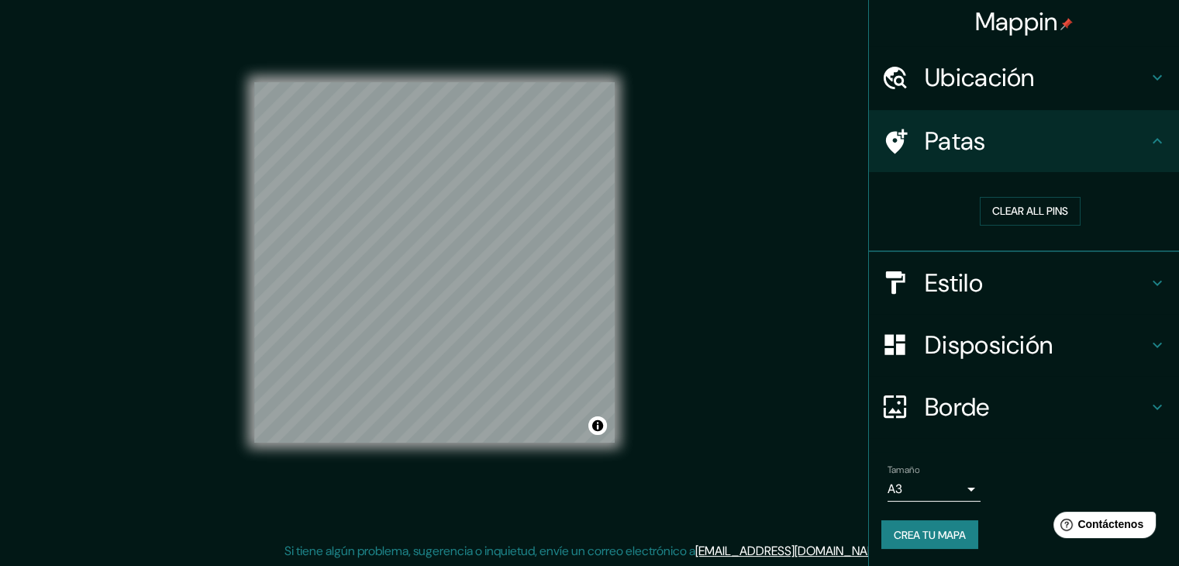
scroll to position [18, 0]
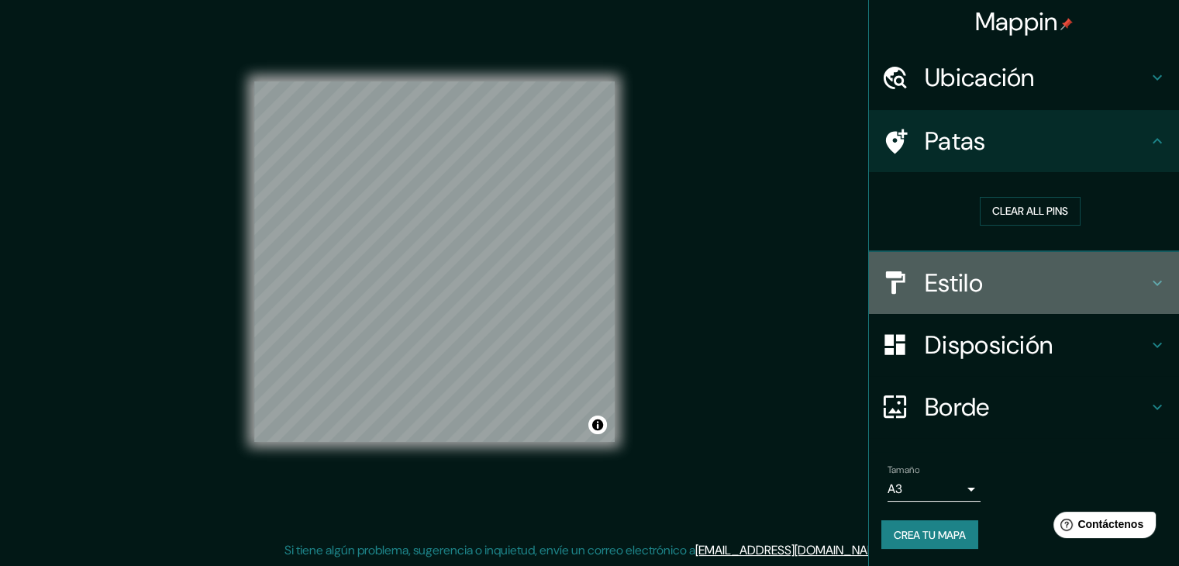
click at [959, 286] on font "Estilo" at bounding box center [953, 283] width 58 height 33
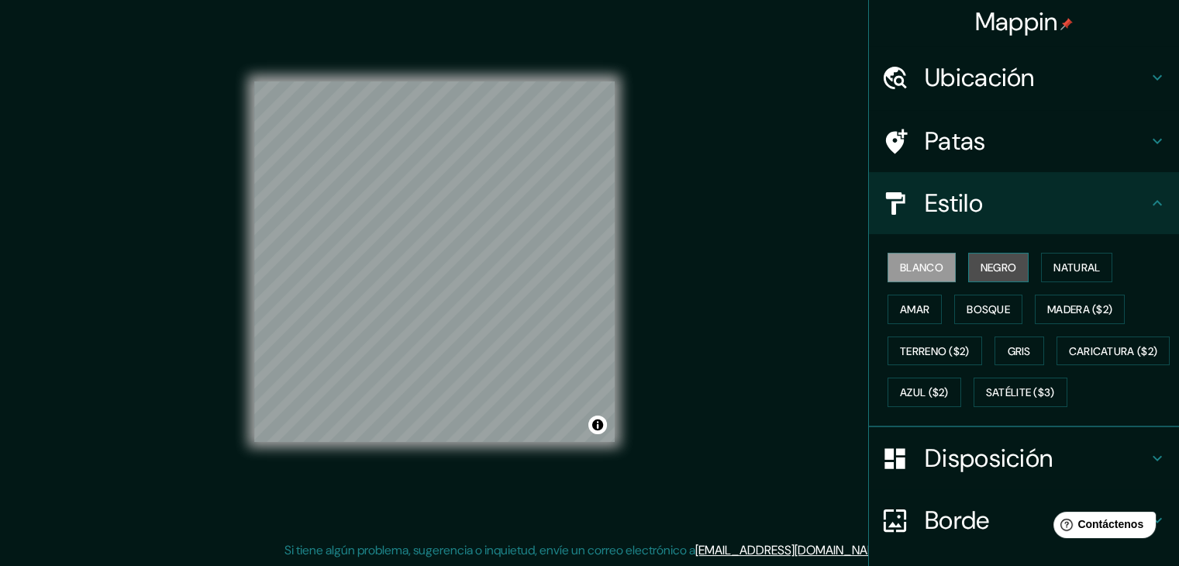
click at [980, 267] on font "Negro" at bounding box center [998, 267] width 36 height 14
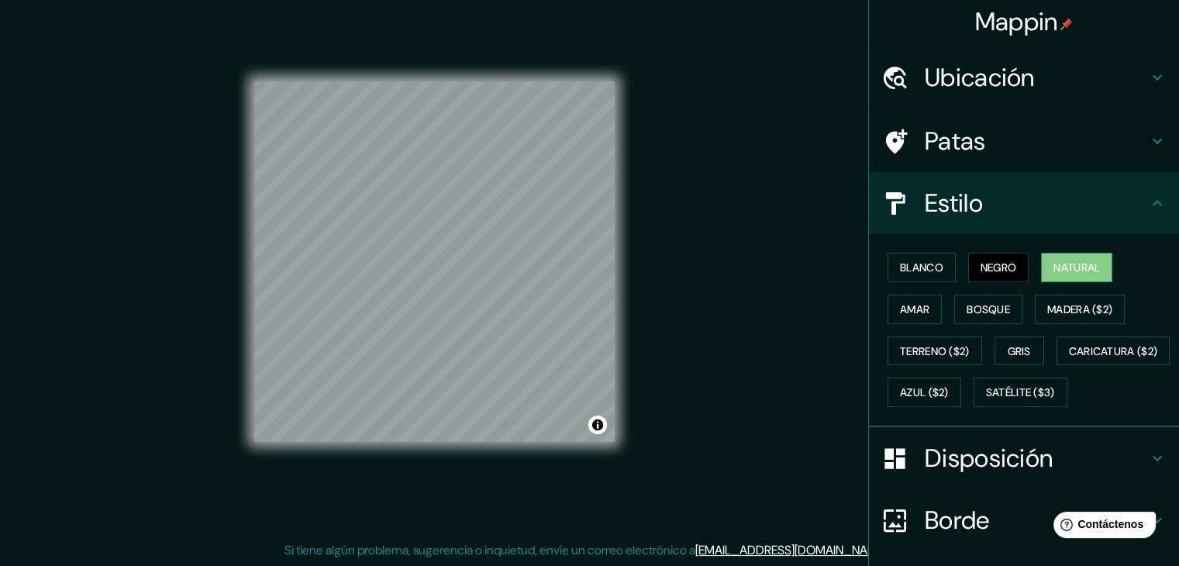
click at [1041, 270] on button "Natural" at bounding box center [1076, 267] width 71 height 29
click at [1048, 289] on div "Blanco Negro Natural Amar Bosque Madera ($2) Terreno ($2) Gris Caricatura ($2) …" at bounding box center [1030, 329] width 298 height 167
click at [1047, 307] on font "Madera ($2)" at bounding box center [1079, 309] width 65 height 14
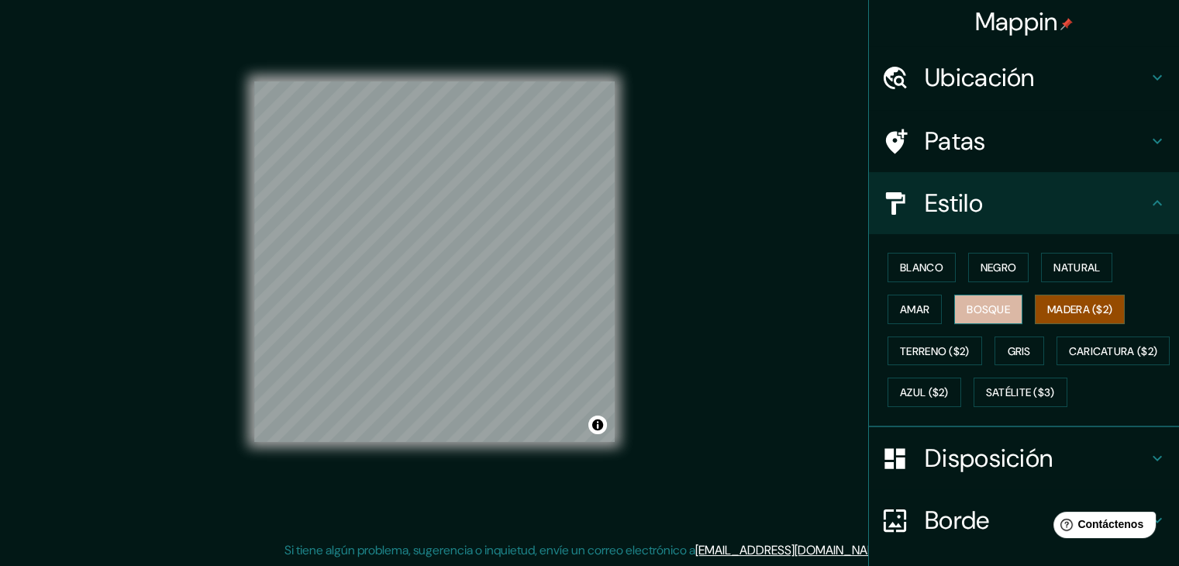
click at [983, 314] on font "Bosque" at bounding box center [987, 309] width 43 height 20
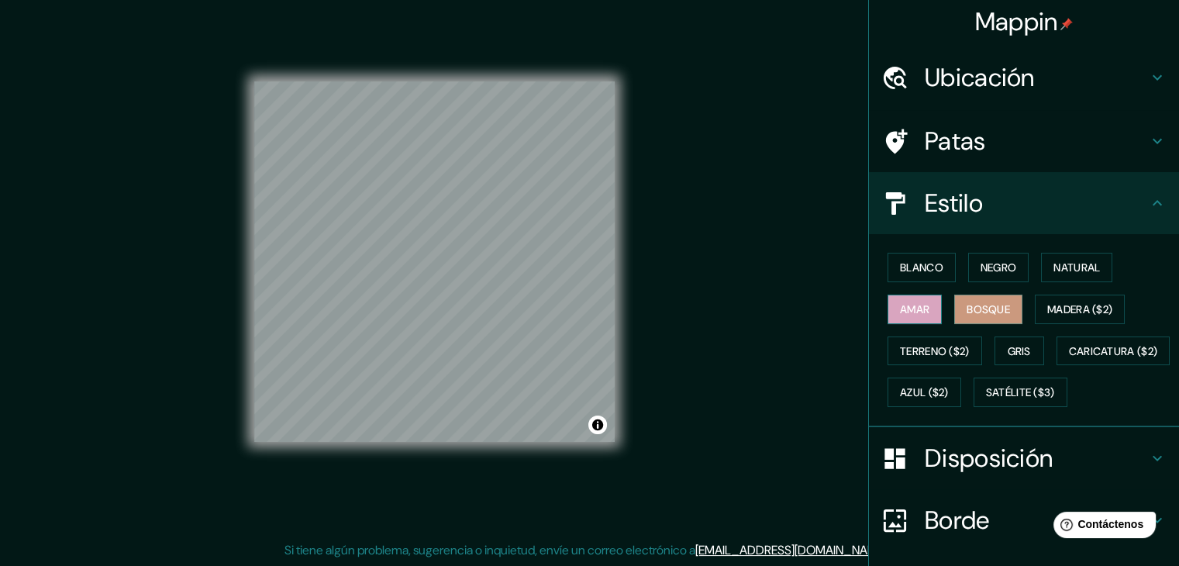
click at [916, 307] on font "Amar" at bounding box center [914, 309] width 29 height 14
click at [917, 332] on div "Blanco Negro Natural Amar Bosque Madera ($2) Terreno ($2) Gris Caricatura ($2) …" at bounding box center [1030, 329] width 298 height 167
click at [922, 346] on font "Terreno ($2)" at bounding box center [935, 351] width 70 height 14
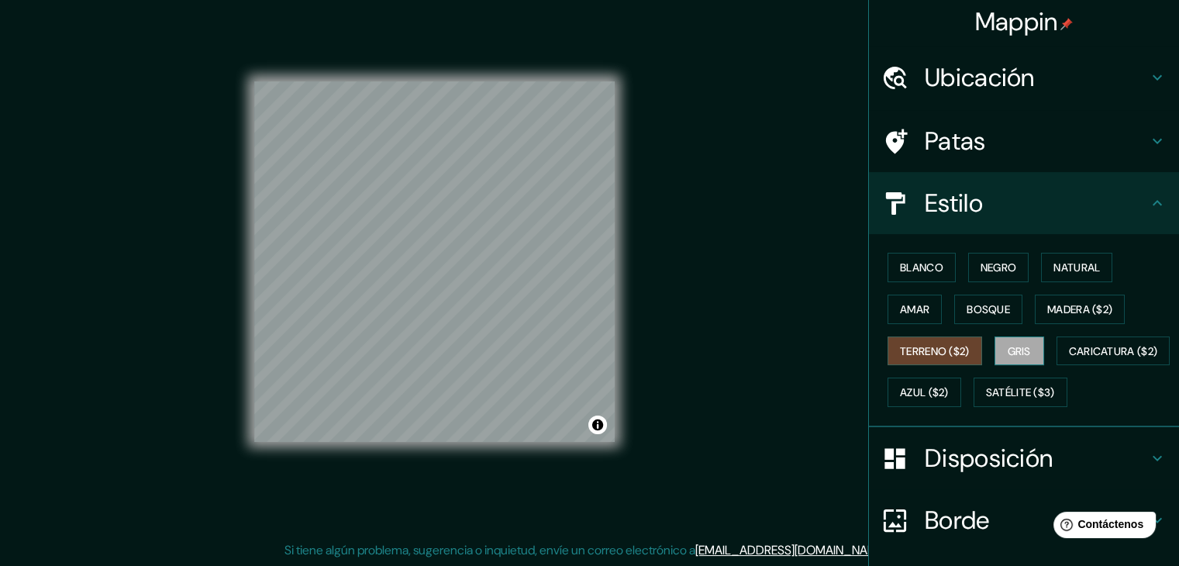
click at [998, 352] on button "Gris" at bounding box center [1019, 350] width 50 height 29
click at [1069, 358] on font "Caricatura ($2)" at bounding box center [1113, 351] width 89 height 14
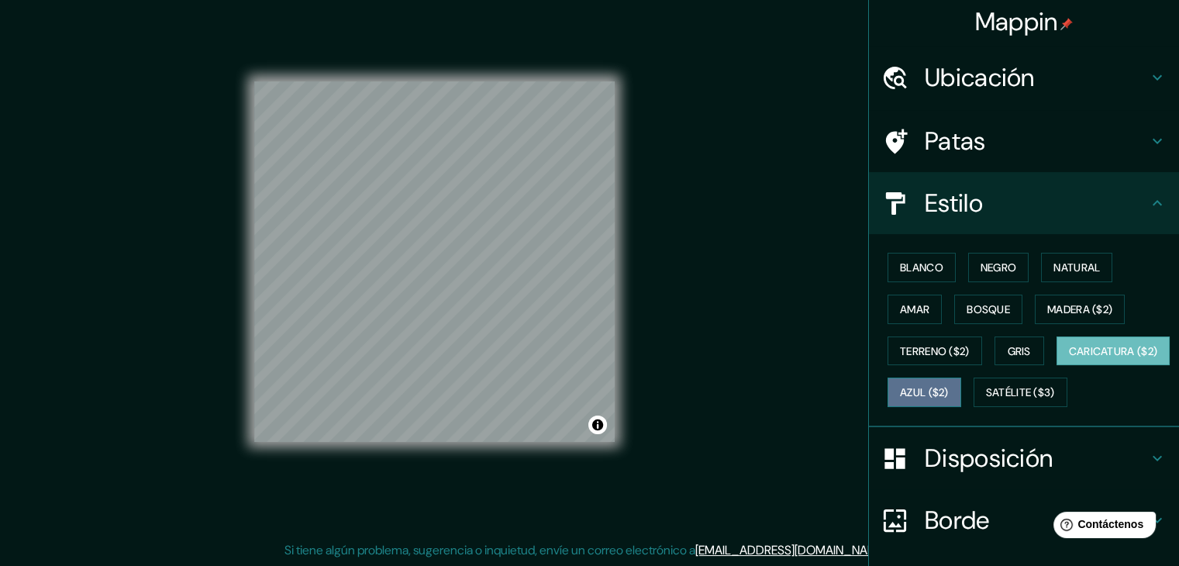
click at [948, 391] on font "Azul ($2)" at bounding box center [924, 393] width 49 height 14
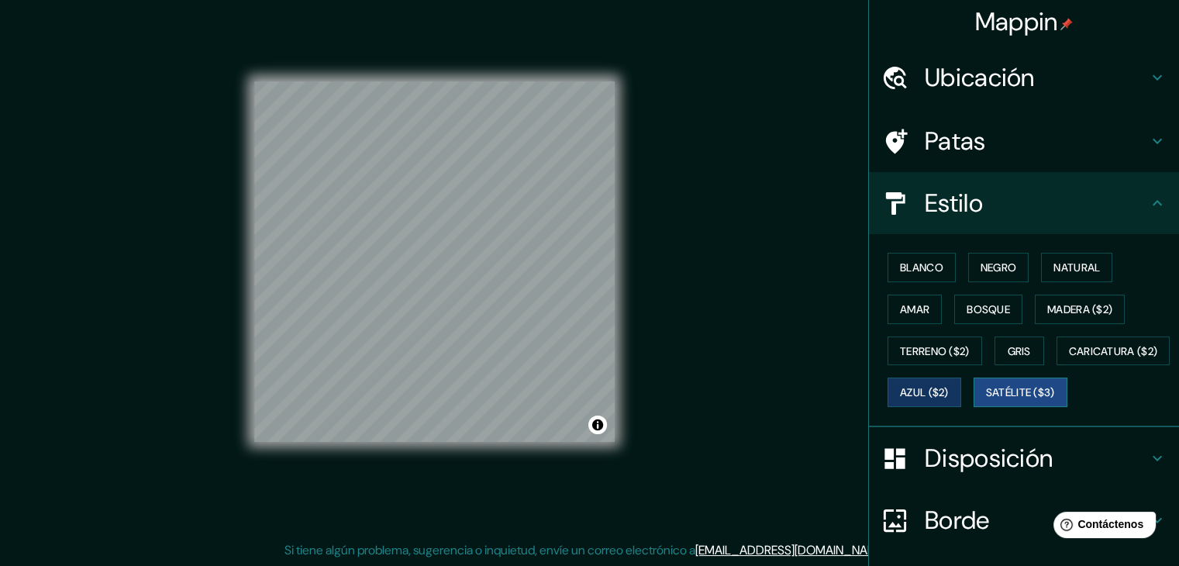
click at [986, 400] on font "Satélite ($3)" at bounding box center [1020, 393] width 69 height 14
click at [924, 356] on font "Terreno ($2)" at bounding box center [935, 351] width 70 height 20
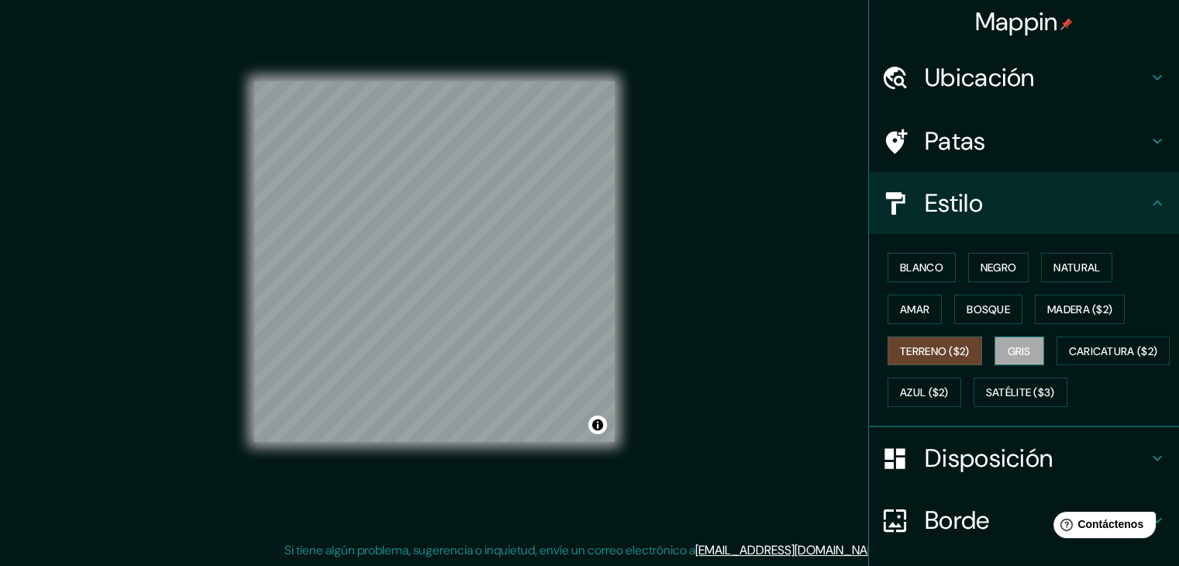
click at [997, 348] on button "Gris" at bounding box center [1019, 350] width 50 height 29
click at [986, 267] on font "Negro" at bounding box center [998, 267] width 36 height 14
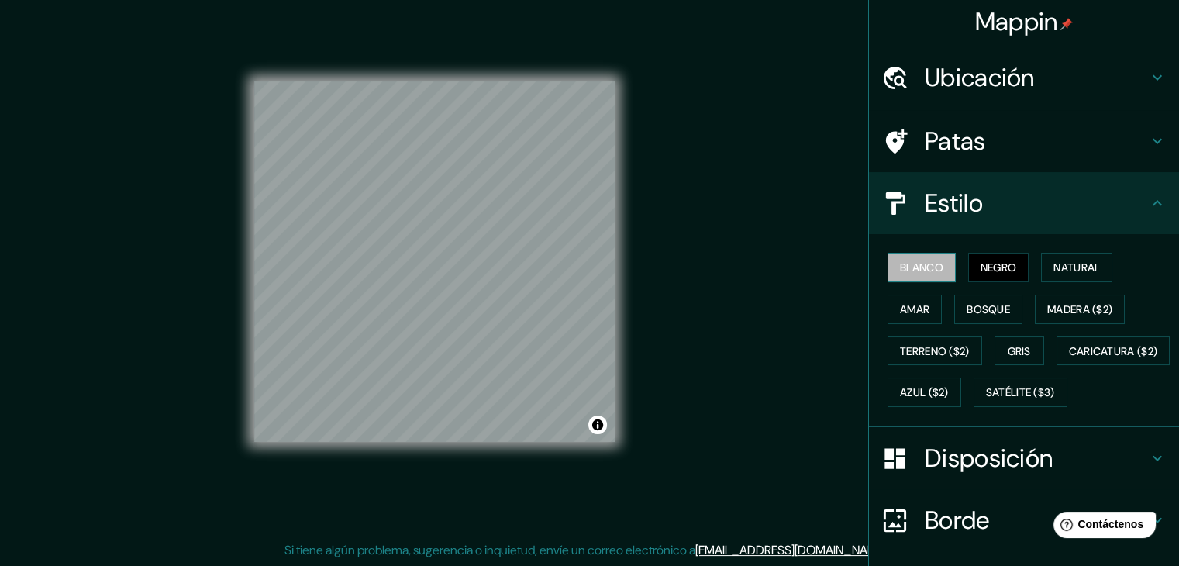
click at [887, 260] on button "Blanco" at bounding box center [921, 267] width 68 height 29
click at [1007, 257] on button "Negro" at bounding box center [998, 267] width 61 height 29
click at [1076, 266] on font "Natural" at bounding box center [1076, 267] width 46 height 14
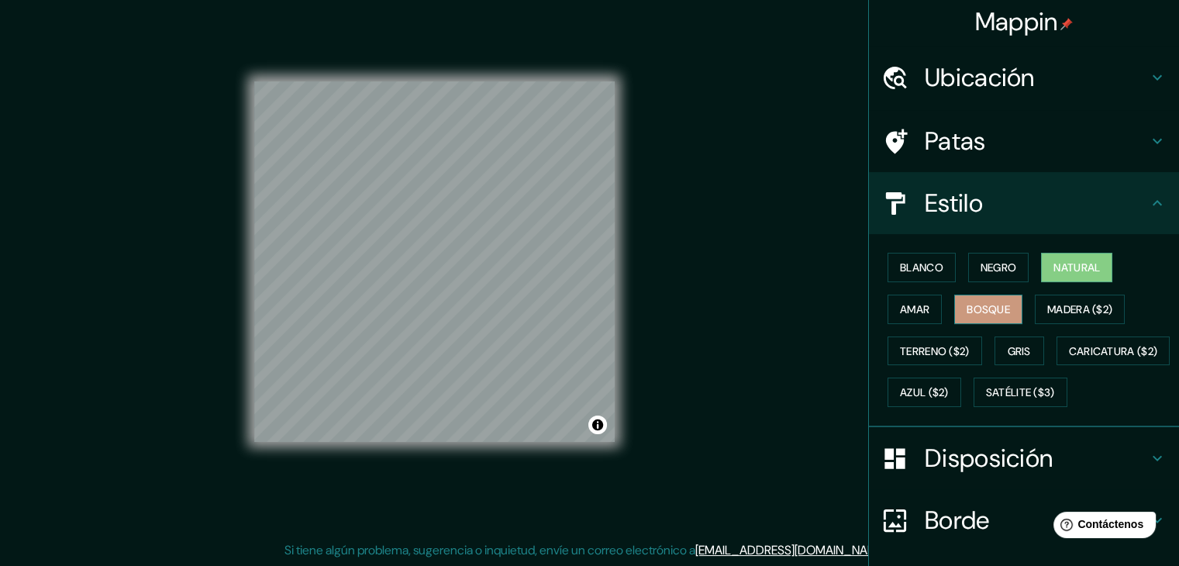
click at [998, 311] on font "Bosque" at bounding box center [987, 309] width 43 height 14
click at [887, 312] on button "Amar" at bounding box center [914, 308] width 54 height 29
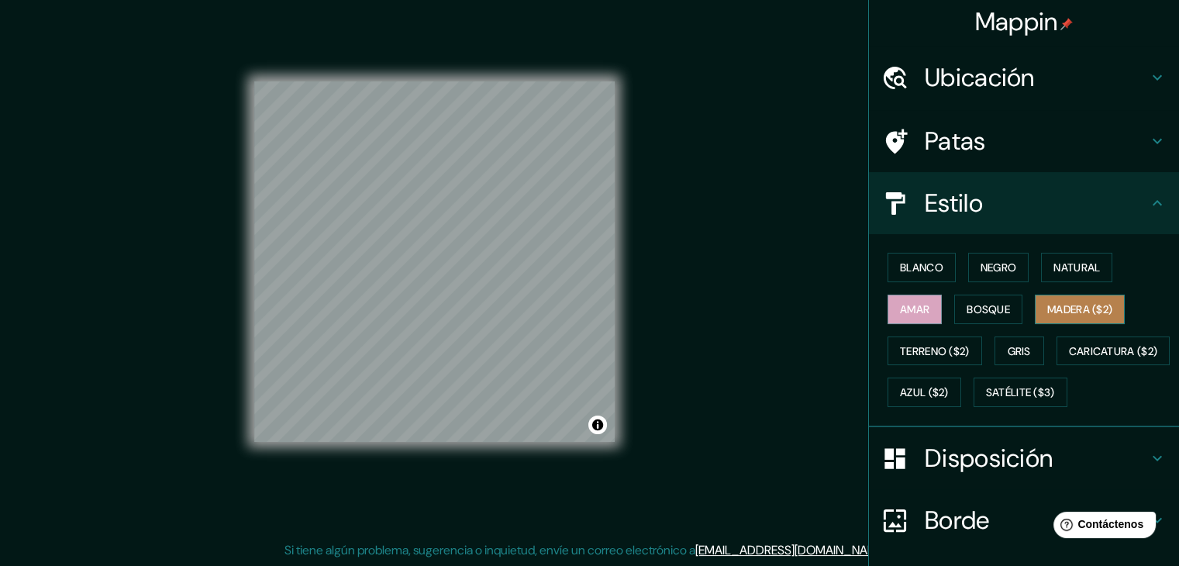
click at [1059, 311] on font "Madera ($2)" at bounding box center [1079, 309] width 65 height 14
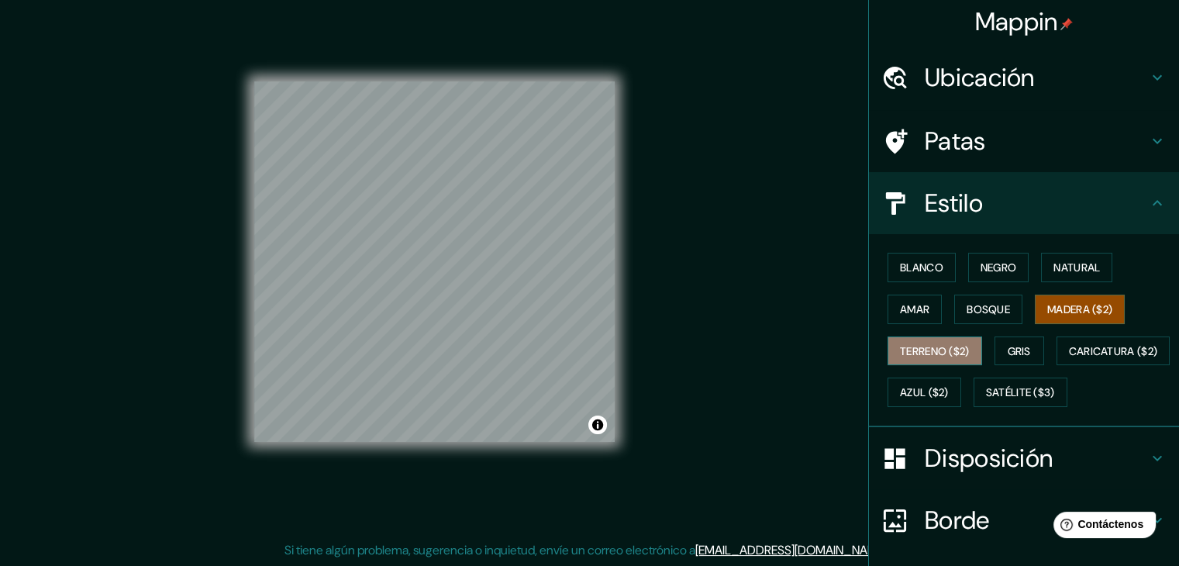
click at [900, 351] on font "Terreno ($2)" at bounding box center [935, 351] width 70 height 14
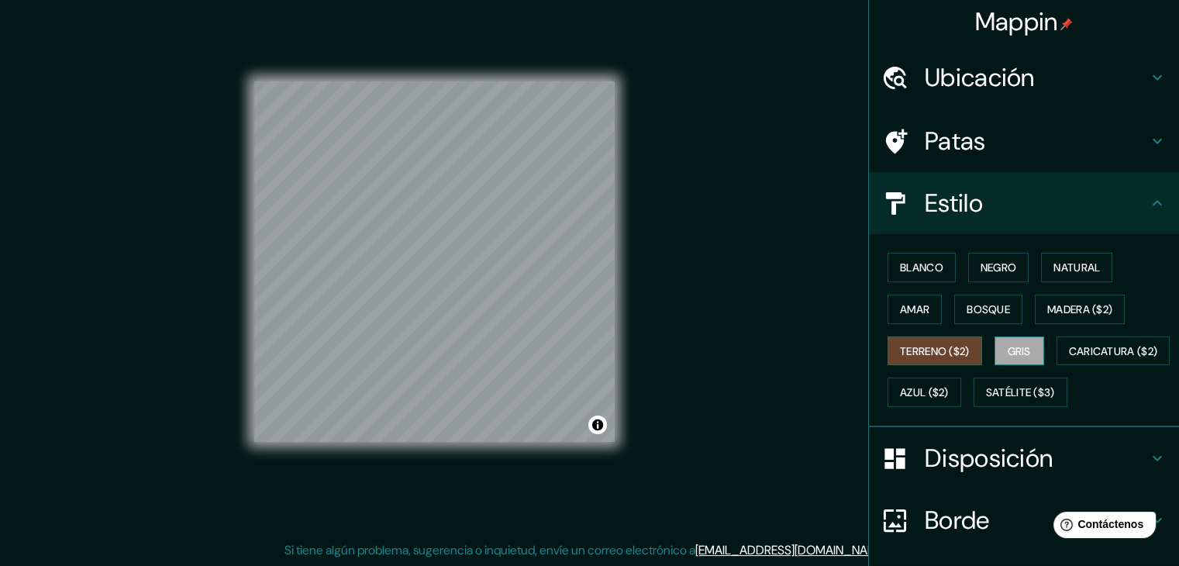
click at [1031, 347] on button "Gris" at bounding box center [1019, 350] width 50 height 29
click at [915, 271] on font "Blanco" at bounding box center [921, 267] width 43 height 14
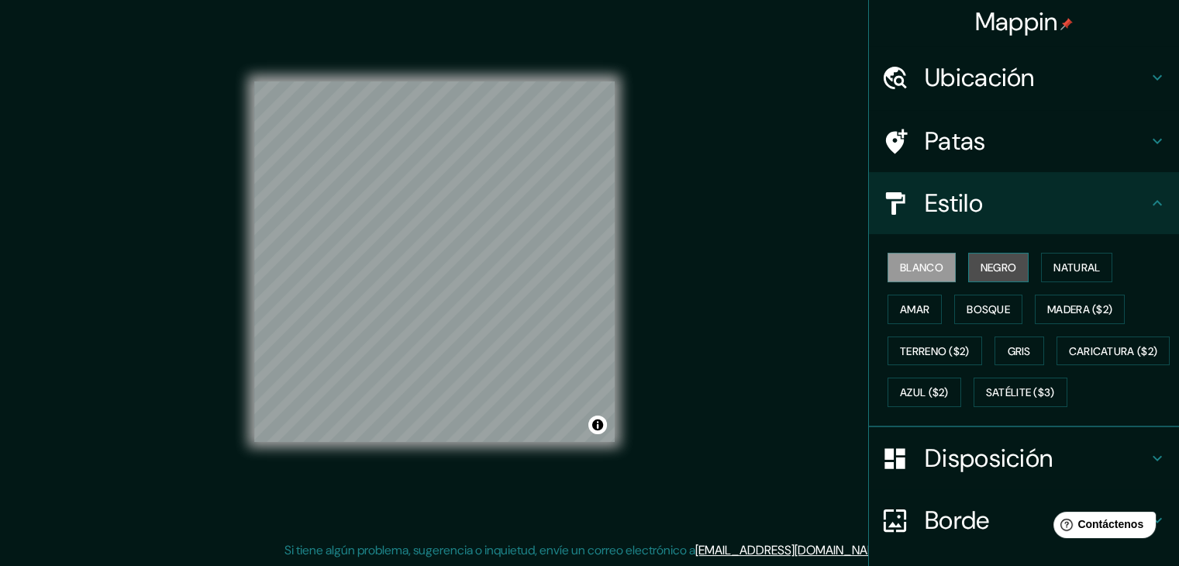
click at [992, 268] on font "Negro" at bounding box center [998, 267] width 36 height 14
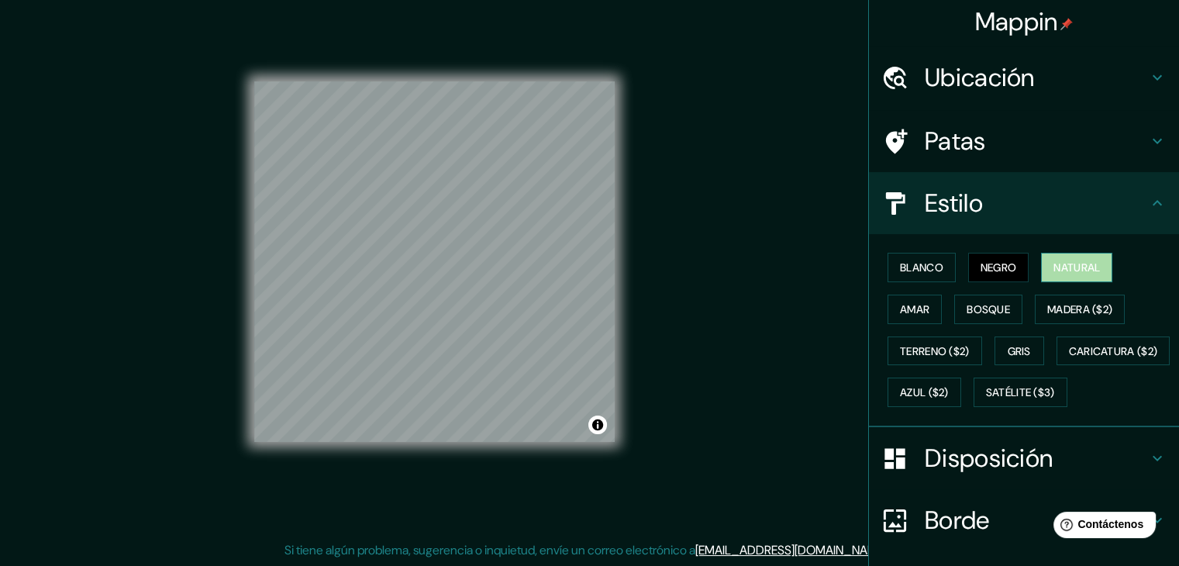
click at [1068, 264] on font "Natural" at bounding box center [1076, 267] width 46 height 14
click at [897, 319] on button "Amar" at bounding box center [914, 308] width 54 height 29
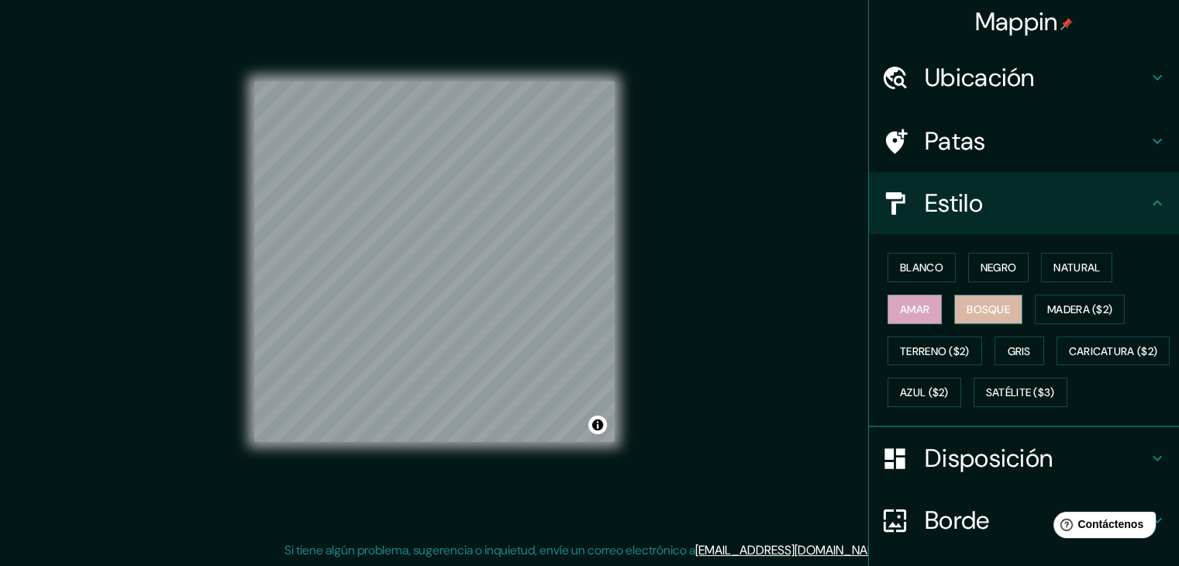
click at [954, 312] on button "Bosque" at bounding box center [988, 308] width 68 height 29
click at [1016, 301] on div "Blanco Negro Natural Amar Bosque Madera ($2) Terreno ($2) Gris Caricatura ($2) …" at bounding box center [1030, 329] width 298 height 167
click at [908, 258] on font "Blanco" at bounding box center [921, 267] width 43 height 20
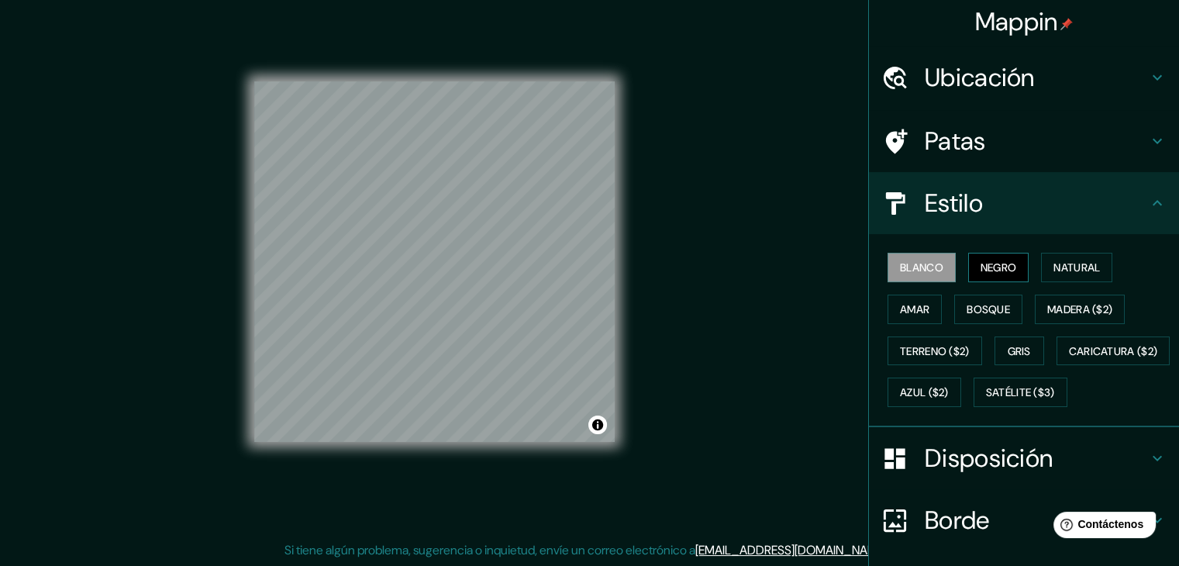
click at [996, 263] on font "Negro" at bounding box center [998, 267] width 36 height 14
click at [1065, 267] on font "Natural" at bounding box center [1076, 267] width 46 height 14
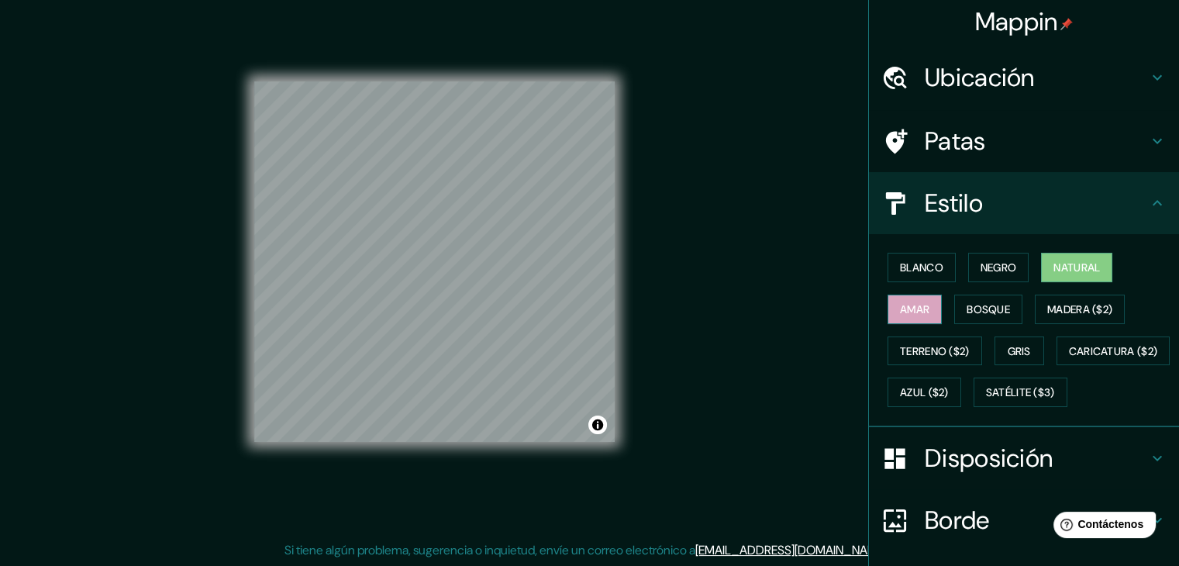
click at [902, 317] on button "Amar" at bounding box center [914, 308] width 54 height 29
click at [979, 314] on font "Bosque" at bounding box center [987, 309] width 43 height 20
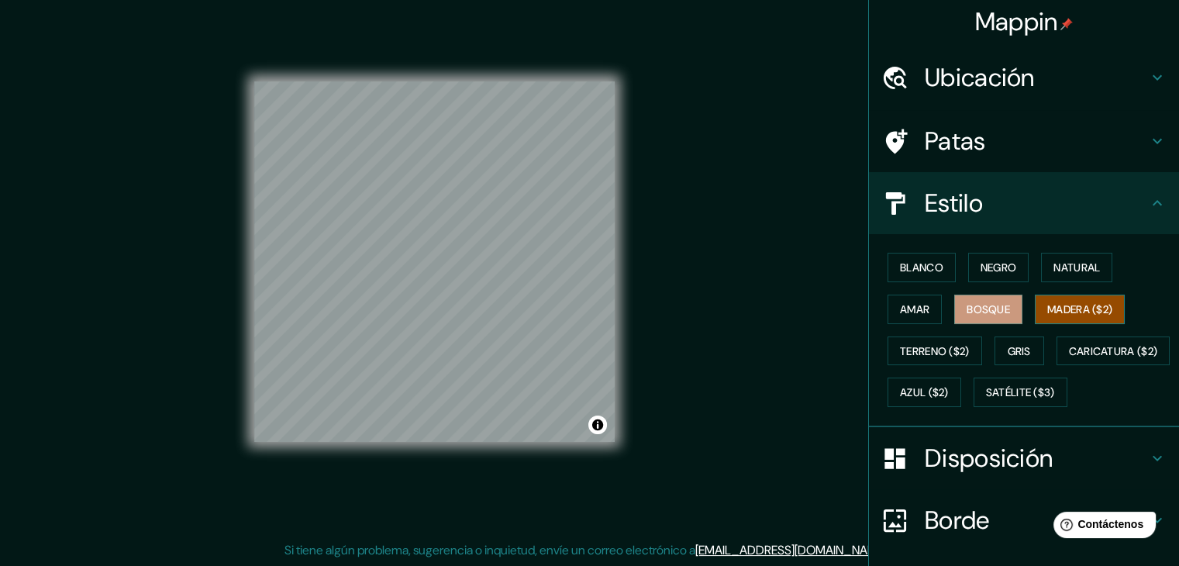
click at [1067, 311] on font "Madera ($2)" at bounding box center [1079, 309] width 65 height 14
click at [1010, 314] on button "Bosque" at bounding box center [988, 308] width 68 height 29
